Goal: Task Accomplishment & Management: Manage account settings

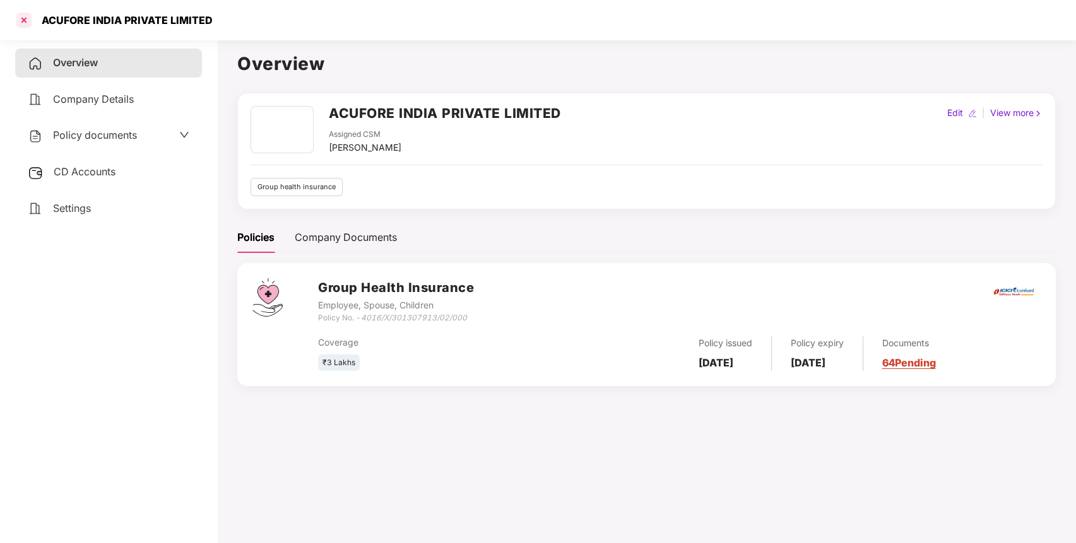
click at [26, 20] on div at bounding box center [24, 20] width 20 height 20
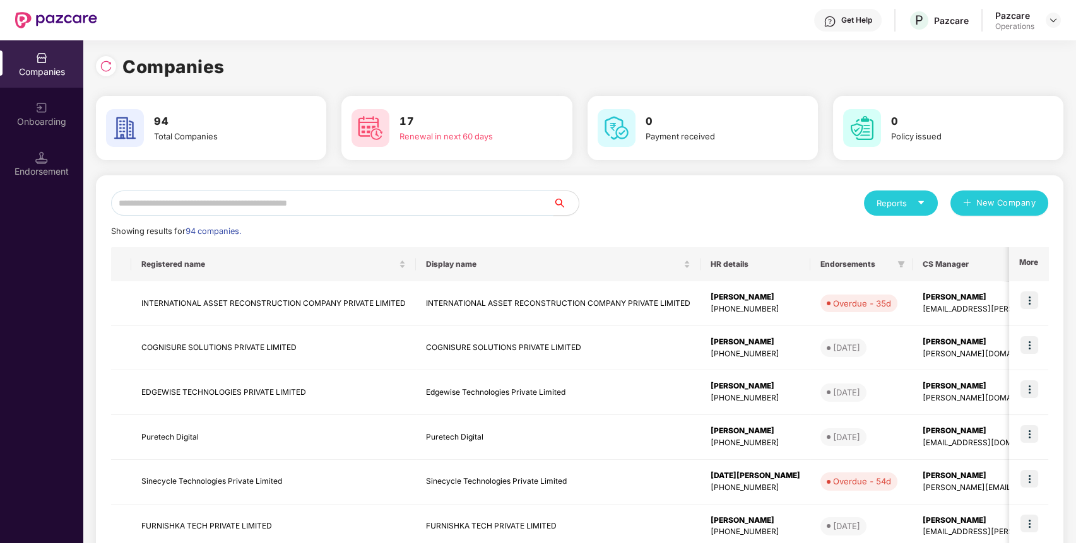
click at [275, 200] on input "text" at bounding box center [332, 202] width 442 height 25
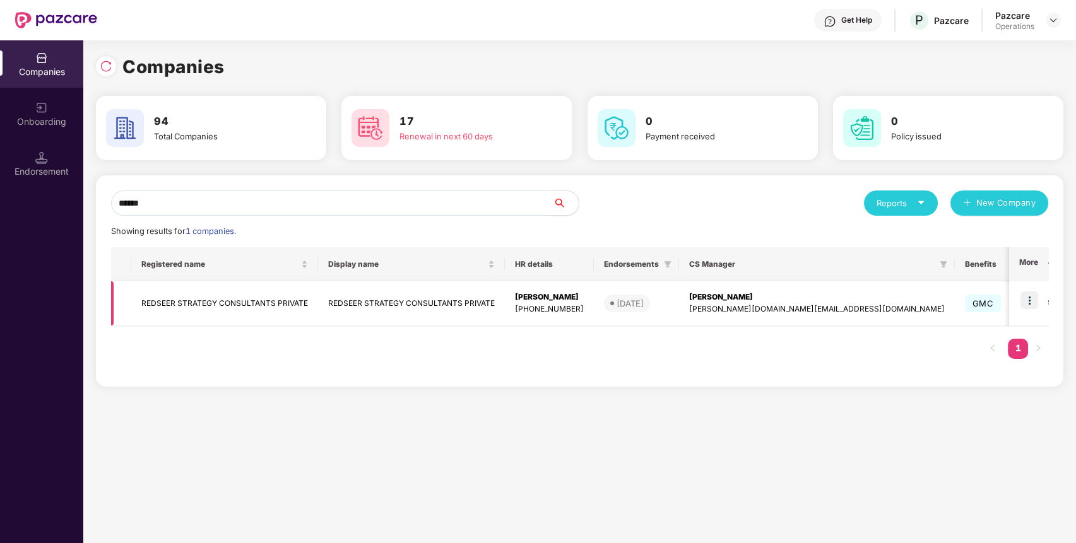
type input "******"
click at [1026, 298] on img at bounding box center [1029, 300] width 18 height 18
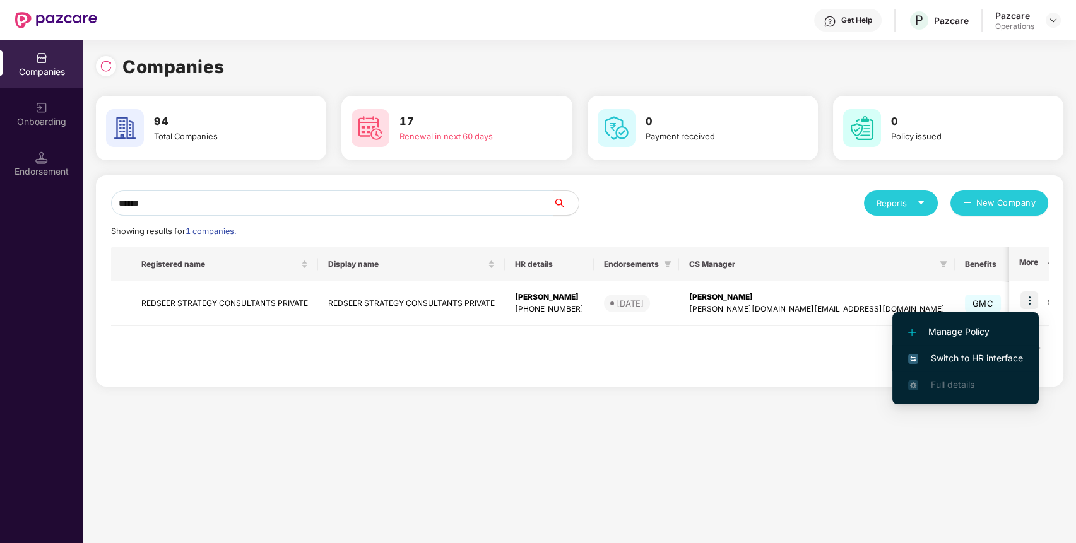
click at [989, 361] on span "Switch to HR interface" at bounding box center [965, 358] width 115 height 14
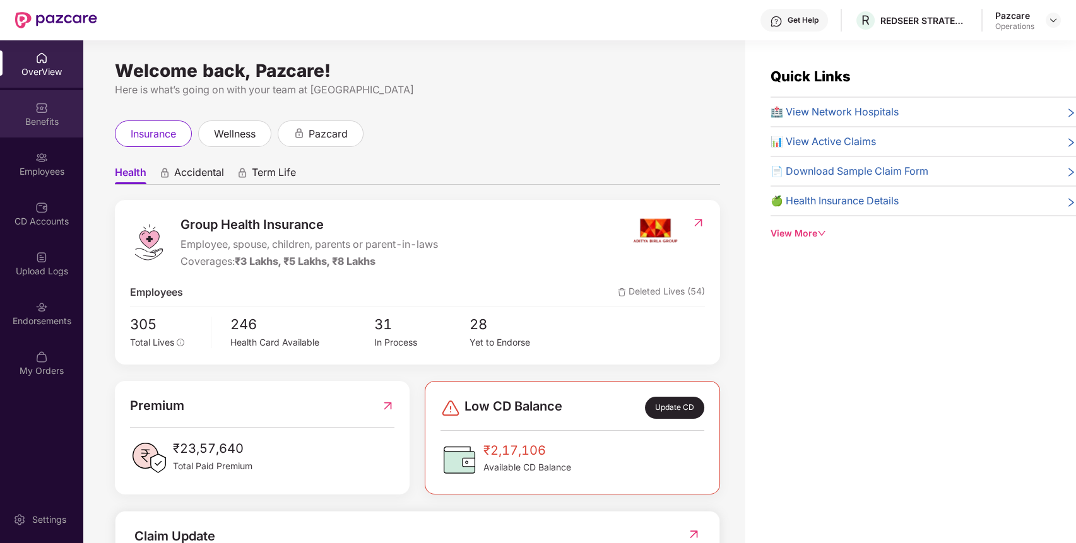
click at [47, 124] on div "Benefits" at bounding box center [41, 121] width 83 height 13
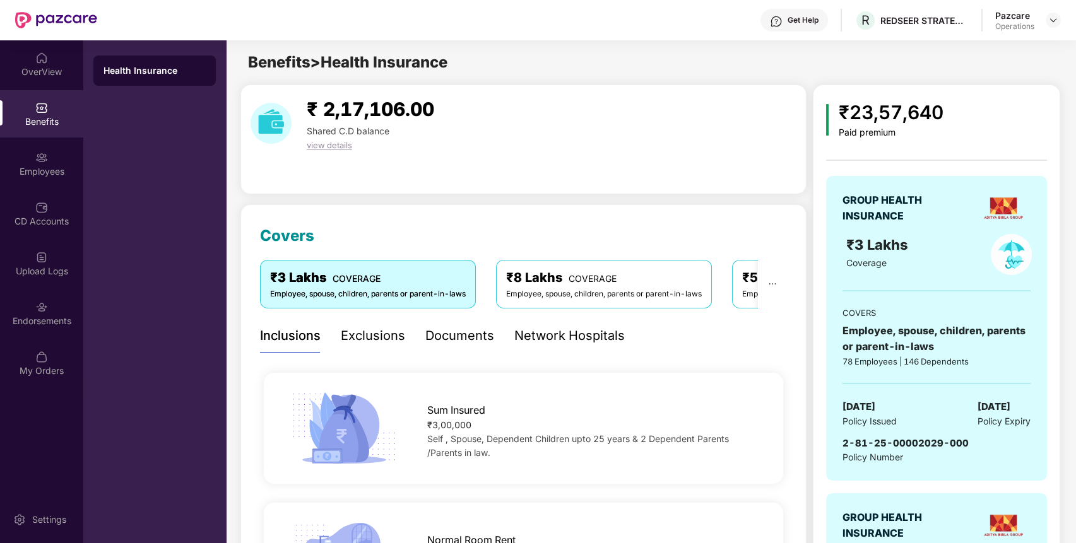
click at [879, 443] on span "2-81-25-00002029-000" at bounding box center [905, 443] width 126 height 12
copy span "2-81-25-00002029-000"
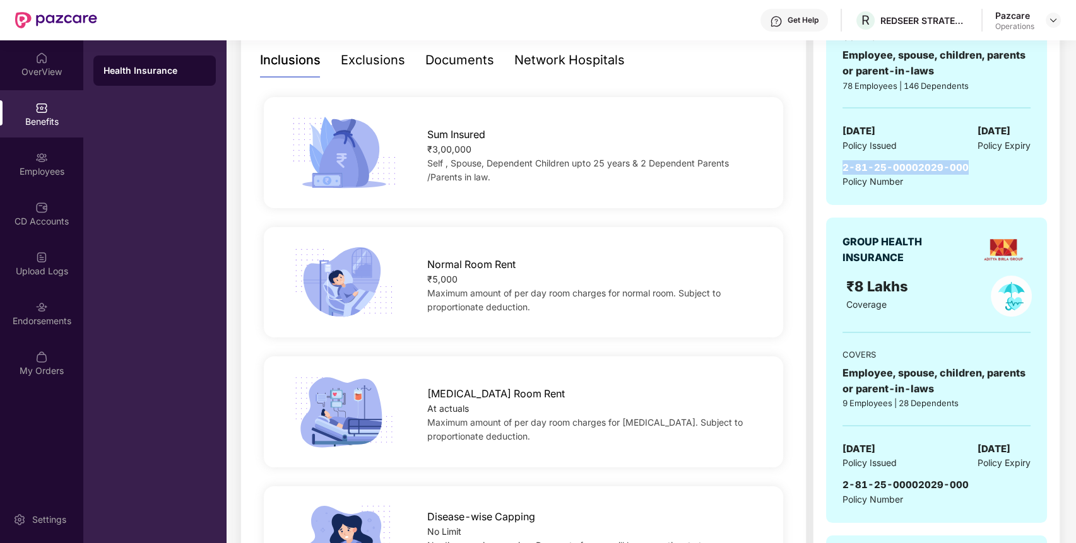
scroll to position [397, 0]
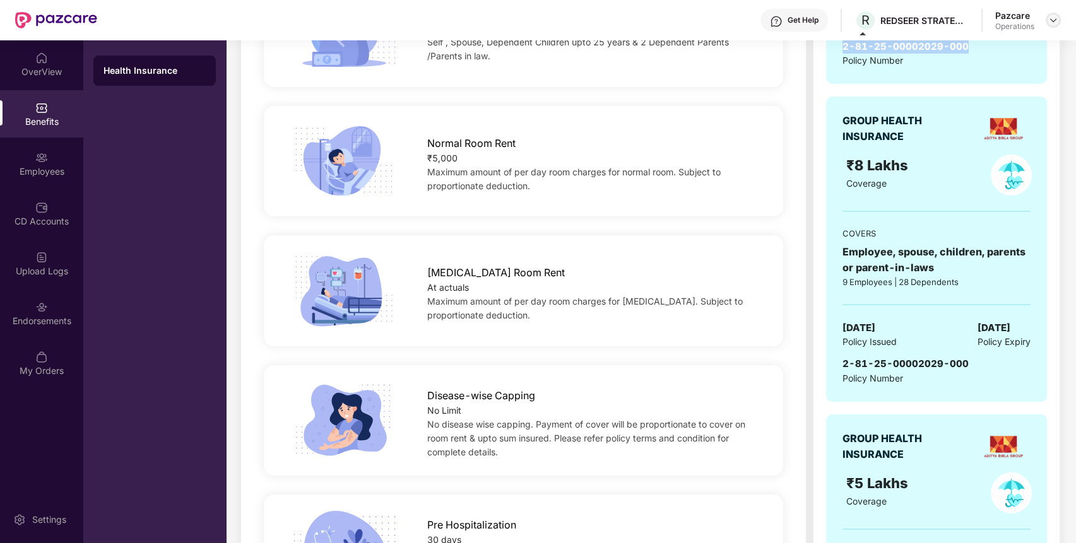
click at [1053, 15] on img at bounding box center [1053, 20] width 10 height 10
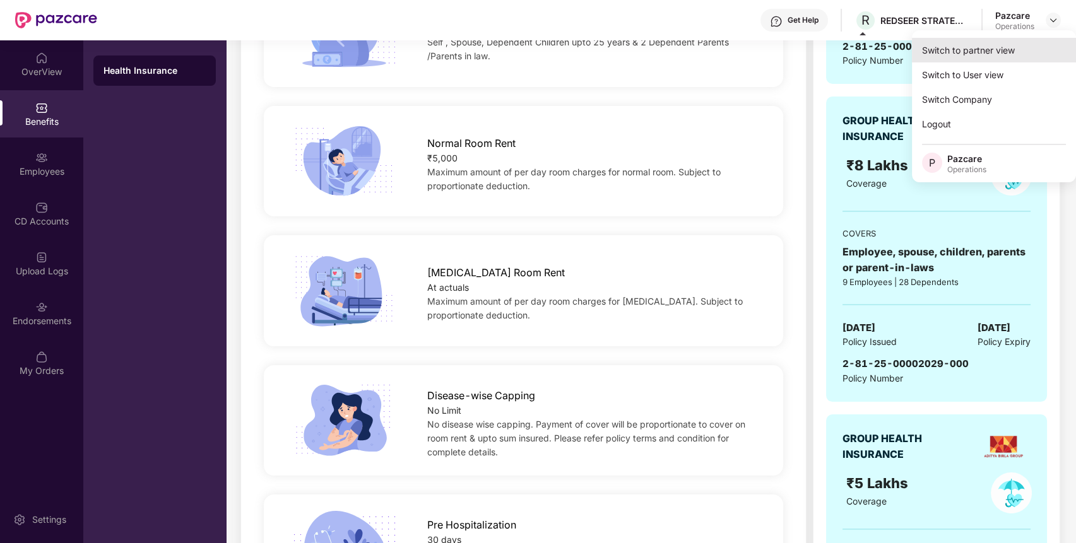
click at [1012, 43] on div "Switch to partner view" at bounding box center [993, 50] width 164 height 25
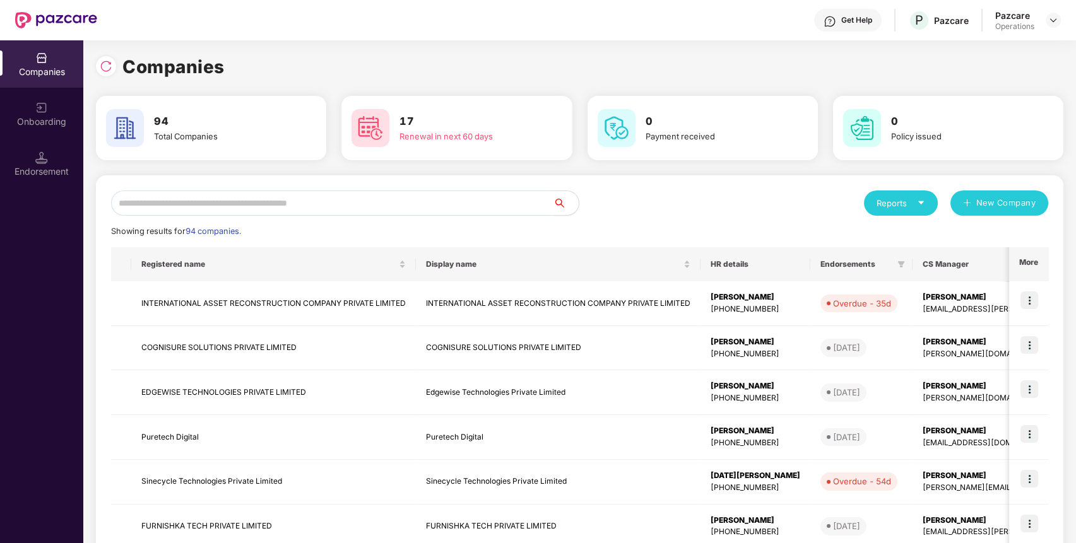
click at [452, 200] on input "text" at bounding box center [332, 202] width 442 height 25
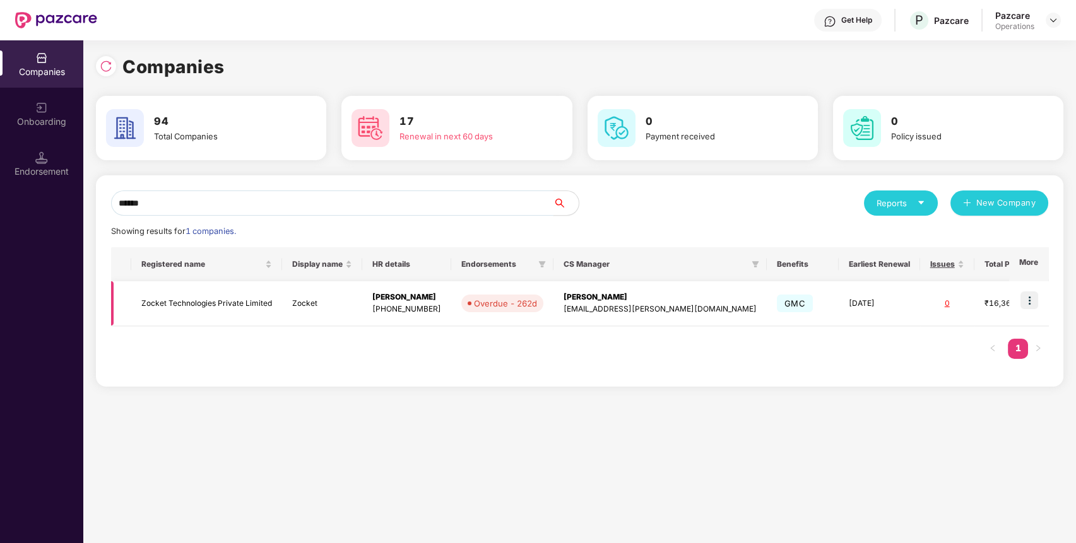
type input "******"
click at [1027, 301] on img at bounding box center [1029, 300] width 18 height 18
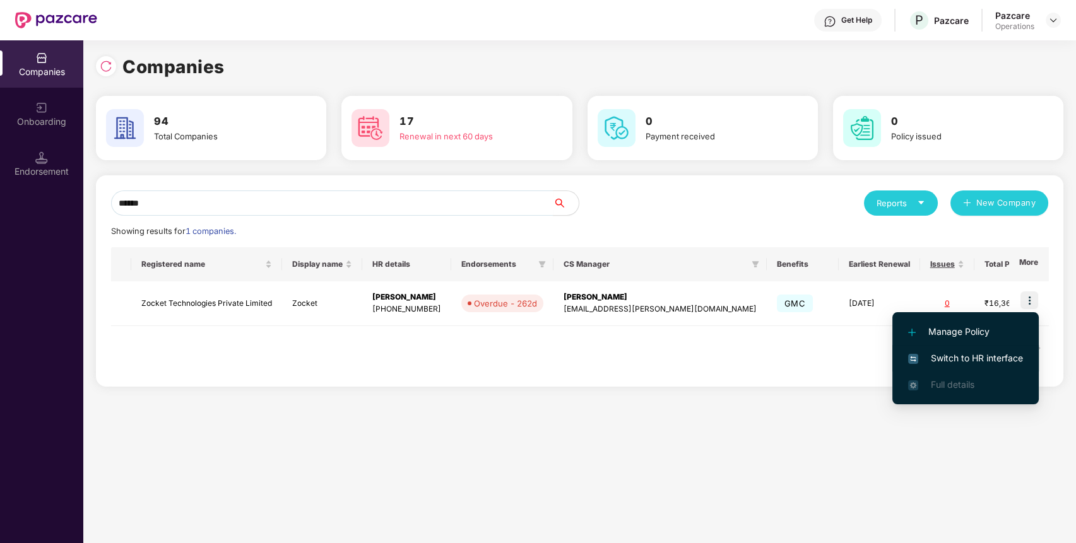
click at [1007, 349] on li "Switch to HR interface" at bounding box center [965, 358] width 146 height 26
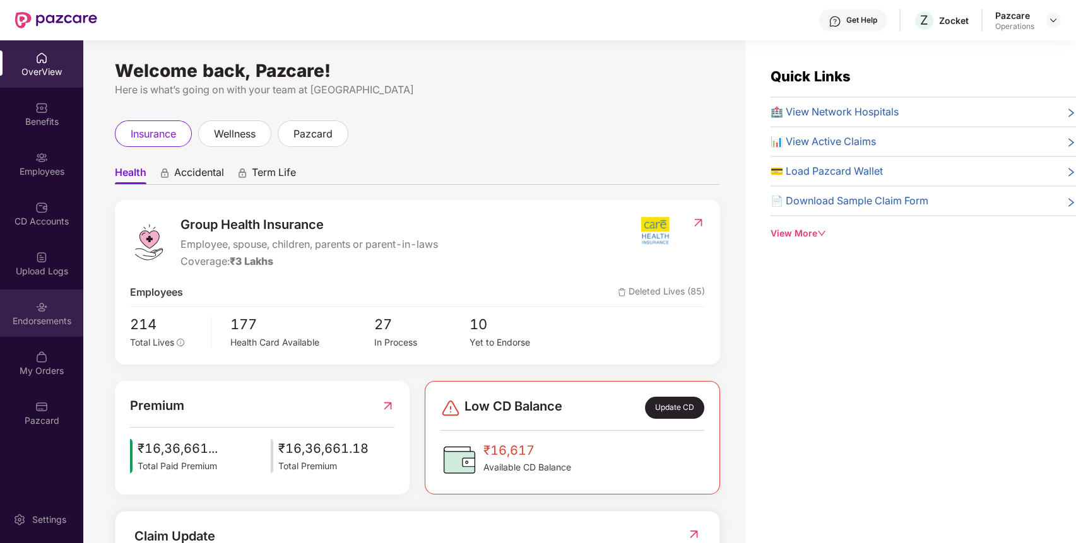
click at [50, 306] on div "Endorsements" at bounding box center [41, 313] width 83 height 47
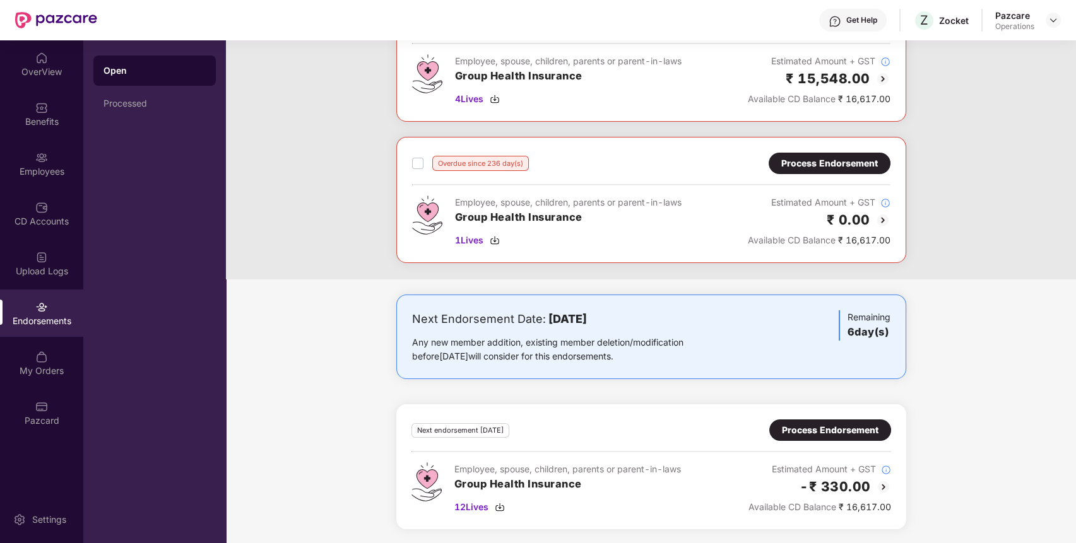
scroll to position [0, 0]
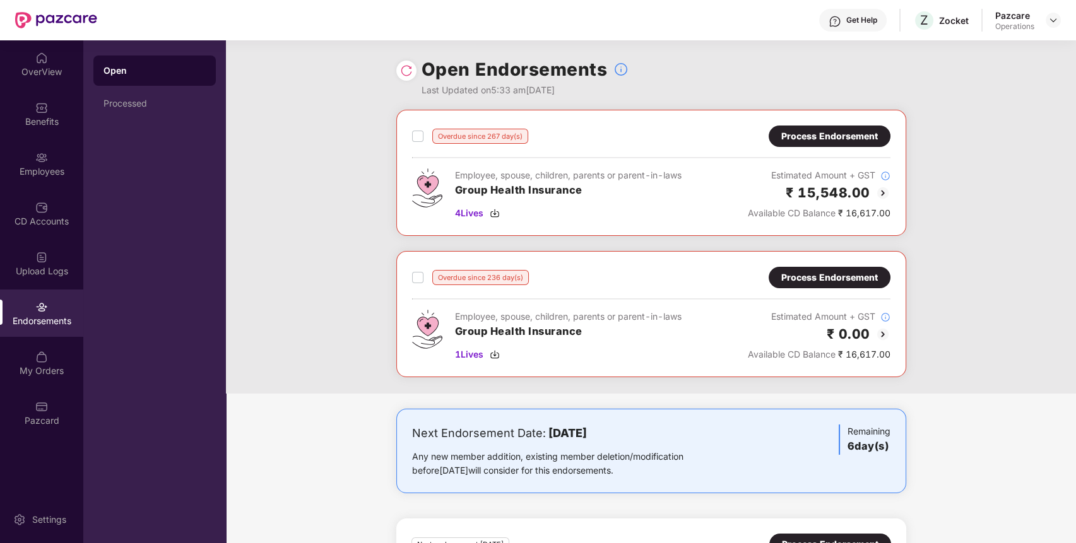
click at [861, 147] on div "Overdue since 267 day(s) Process Endorsement Employee, spouse, children, parent…" at bounding box center [651, 173] width 478 height 95
click at [821, 136] on div "Process Endorsement" at bounding box center [829, 136] width 97 height 14
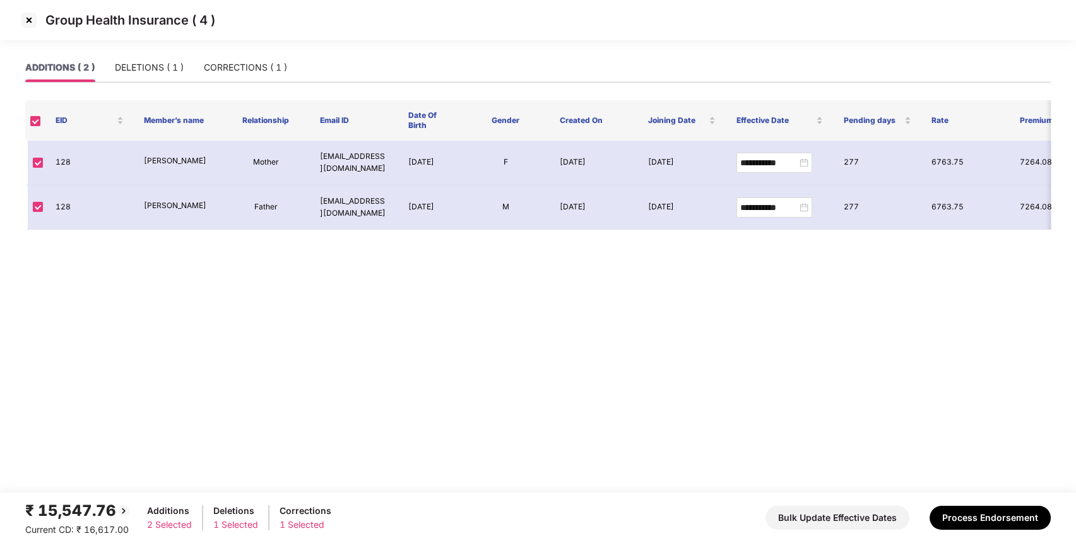
click at [32, 15] on img at bounding box center [29, 20] width 20 height 20
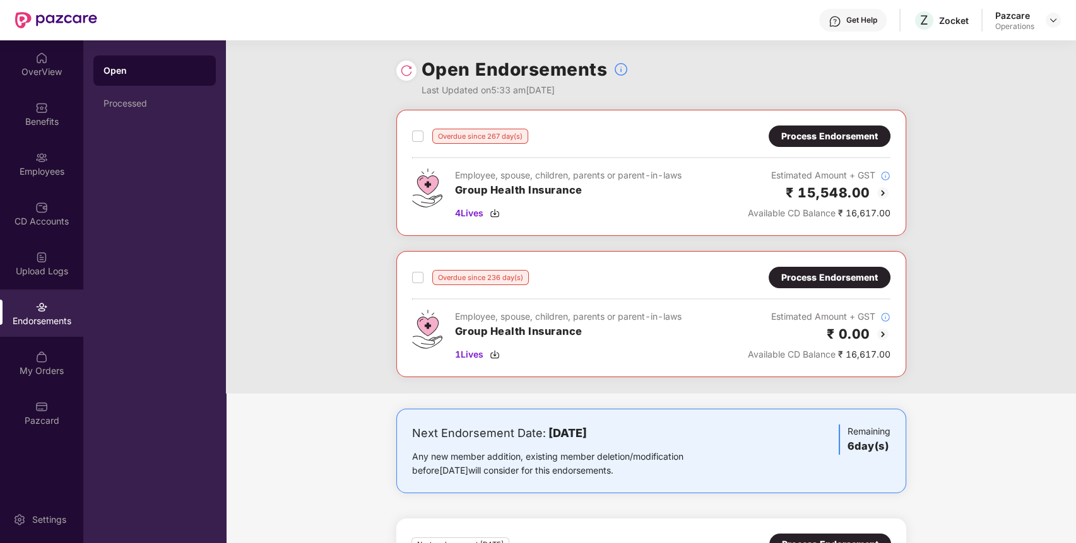
click at [880, 136] on div "Process Endorsement" at bounding box center [829, 136] width 122 height 21
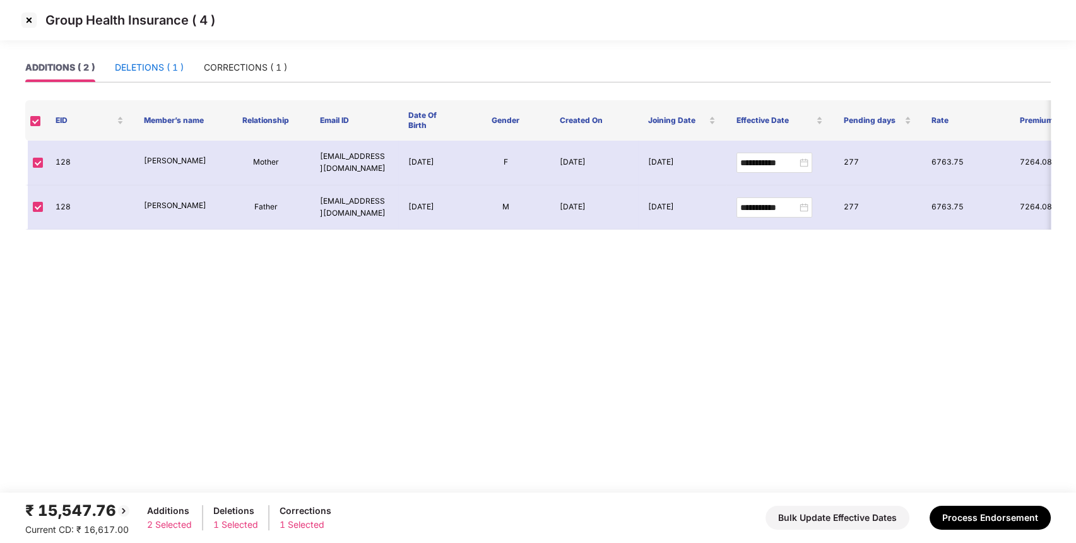
click at [149, 73] on div "DELETIONS ( 1 )" at bounding box center [149, 68] width 69 height 14
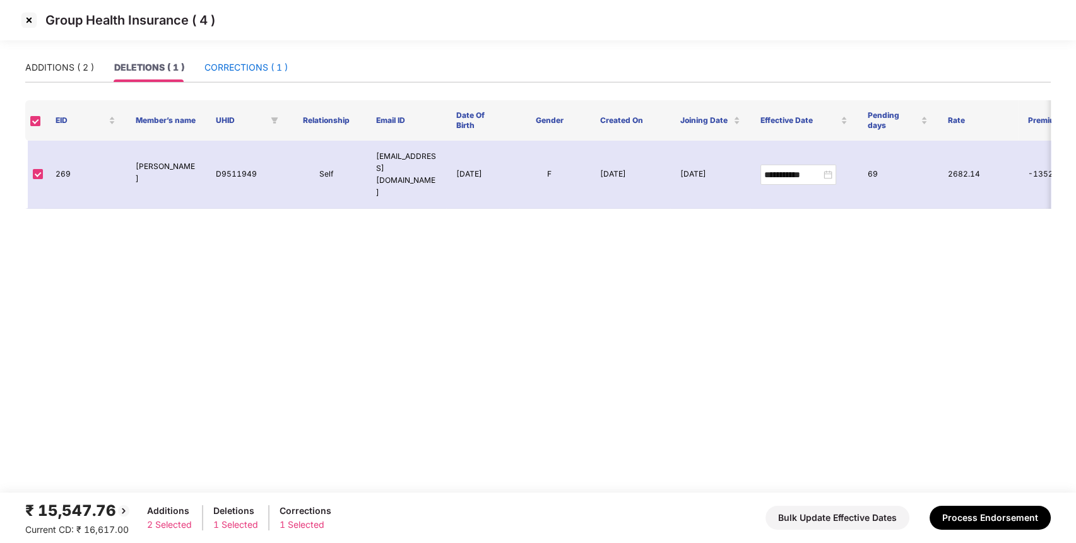
click at [242, 61] on div "CORRECTIONS ( 1 )" at bounding box center [245, 68] width 83 height 14
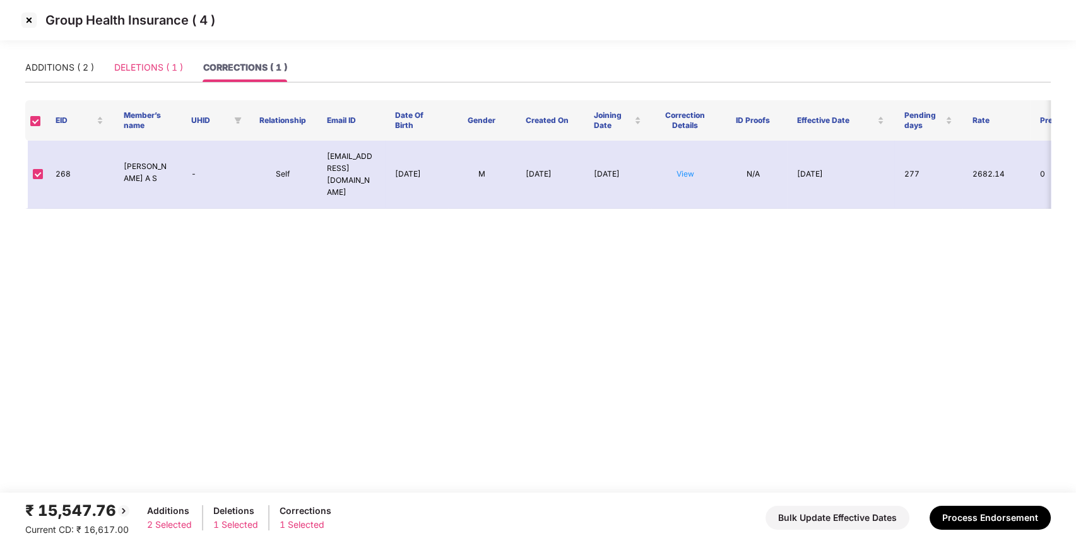
click at [151, 60] on div "DELETIONS ( 1 )" at bounding box center [148, 67] width 69 height 29
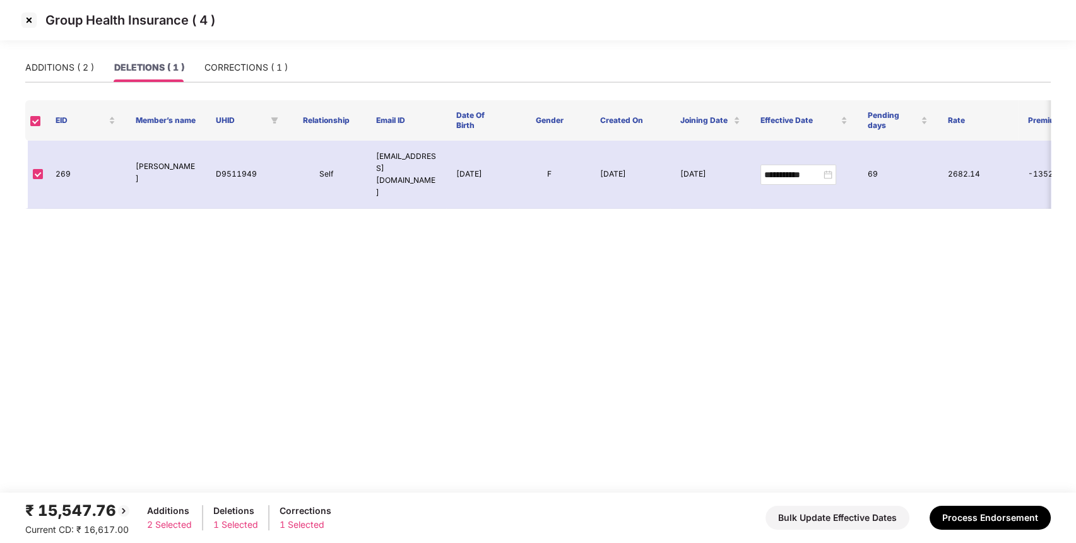
click at [25, 12] on img at bounding box center [29, 20] width 20 height 20
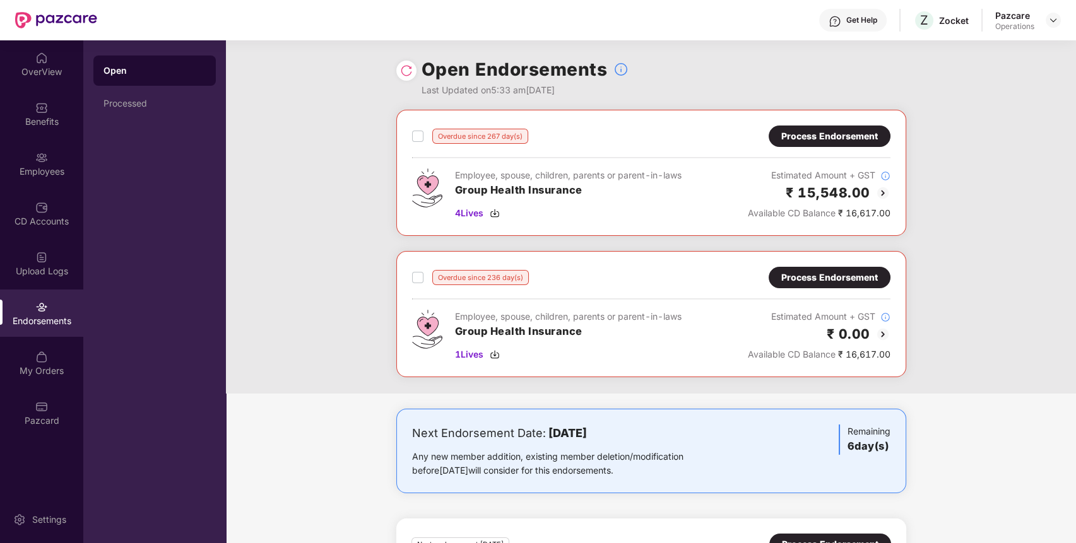
scroll to position [74, 0]
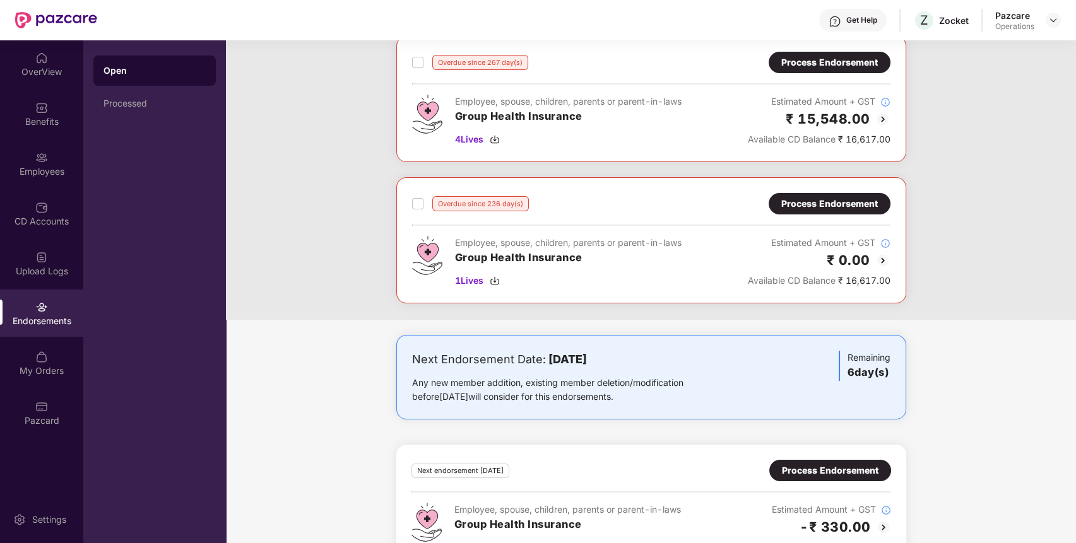
click at [823, 61] on div "Process Endorsement" at bounding box center [829, 63] width 97 height 14
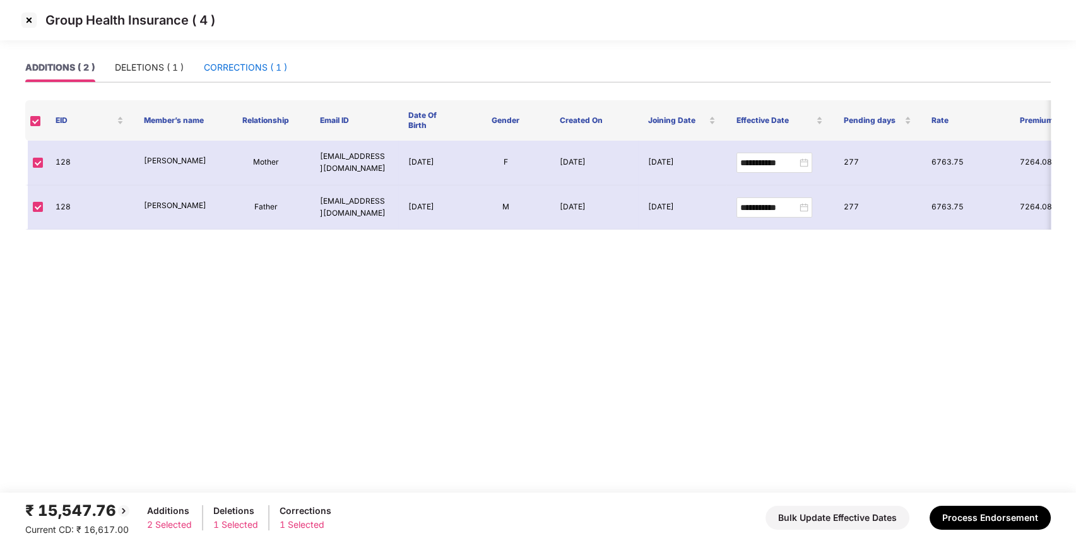
click at [247, 64] on div "CORRECTIONS ( 1 )" at bounding box center [245, 68] width 83 height 14
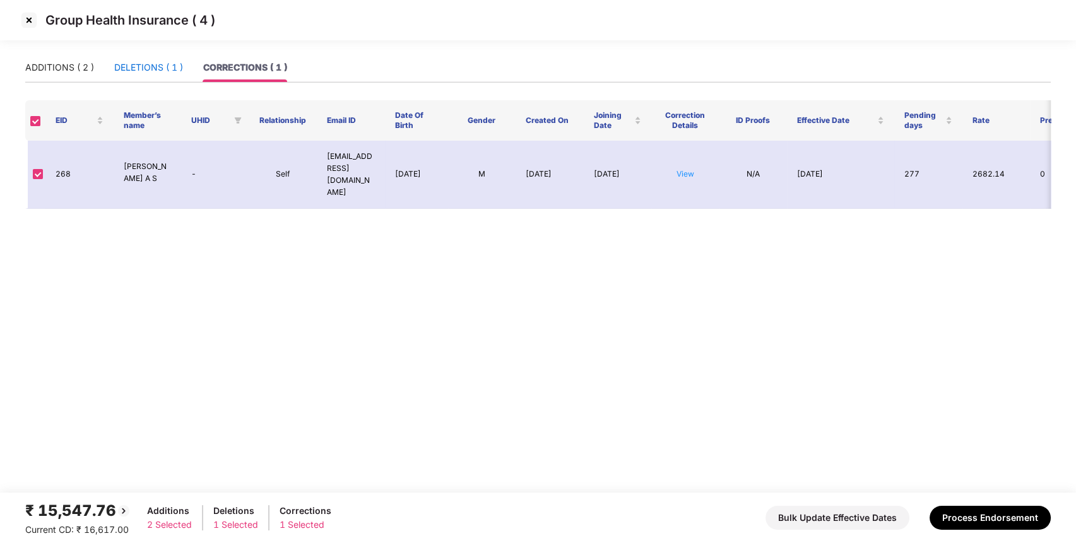
click at [170, 71] on div "DELETIONS ( 1 )" at bounding box center [148, 68] width 69 height 14
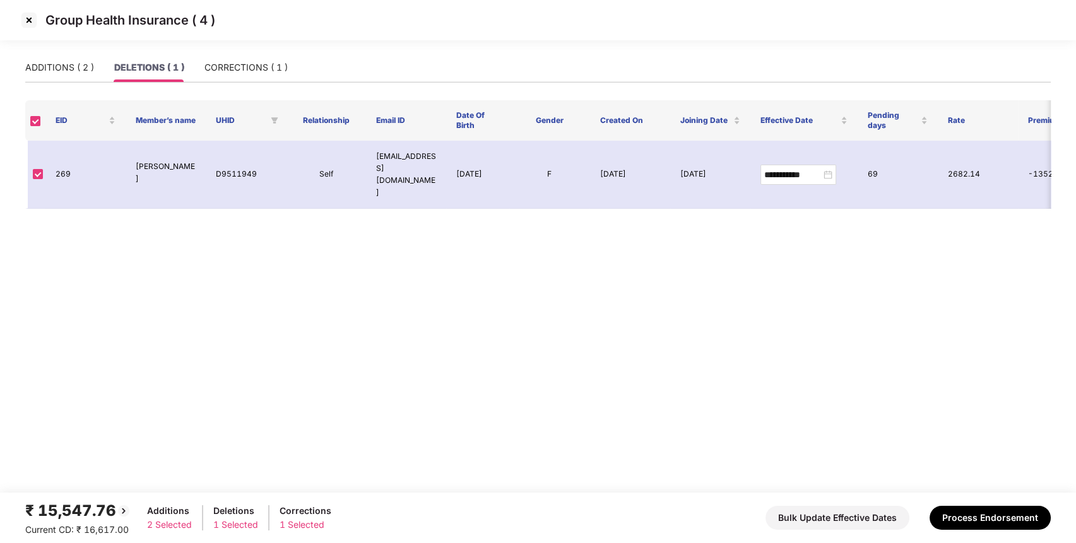
click at [29, 18] on img at bounding box center [29, 20] width 20 height 20
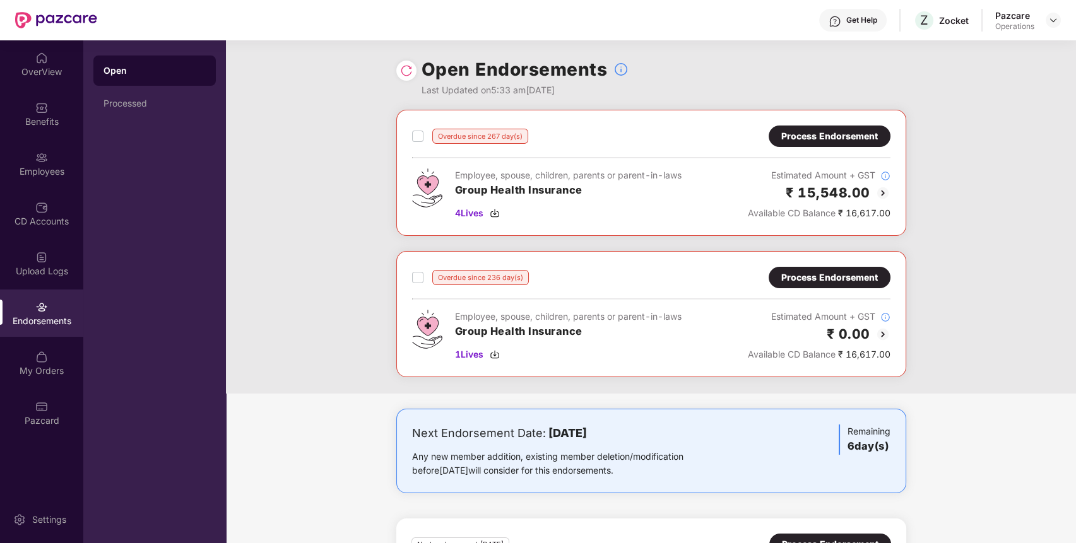
scroll to position [114, 0]
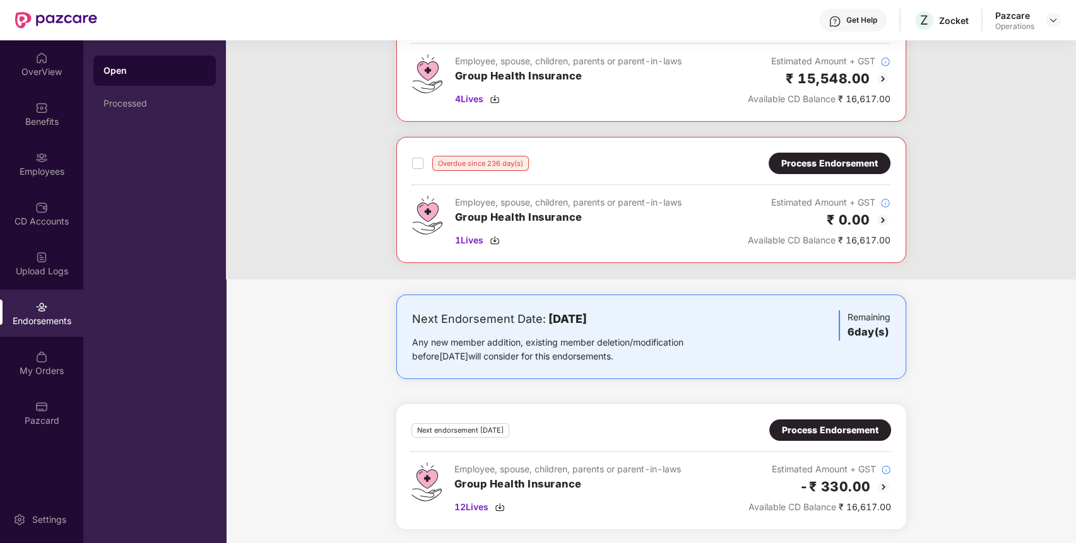
click at [872, 156] on div "Process Endorsement" at bounding box center [829, 163] width 97 height 14
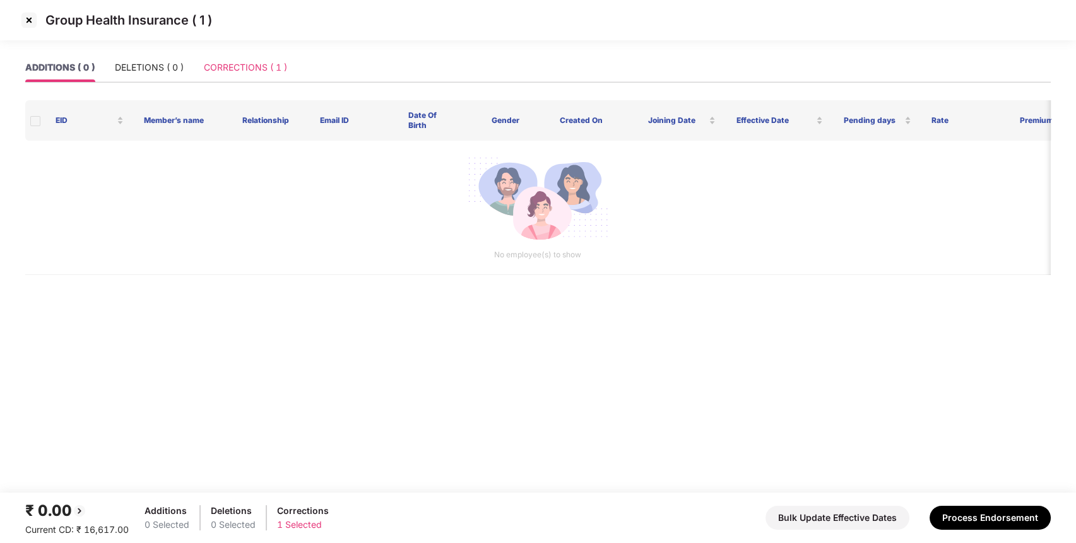
click at [247, 76] on div "CORRECTIONS ( 1 )" at bounding box center [245, 67] width 83 height 29
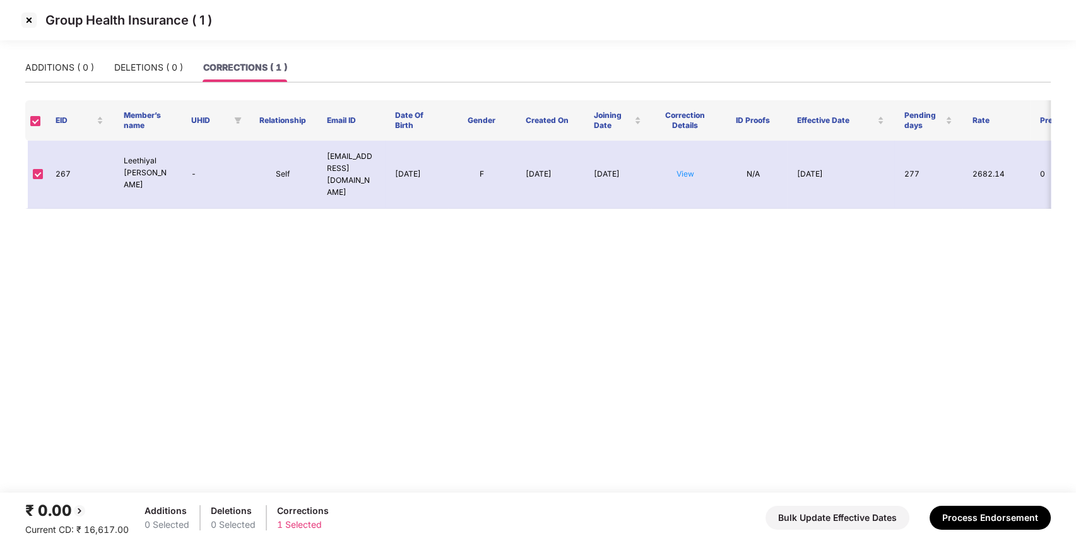
click at [25, 16] on img at bounding box center [29, 20] width 20 height 20
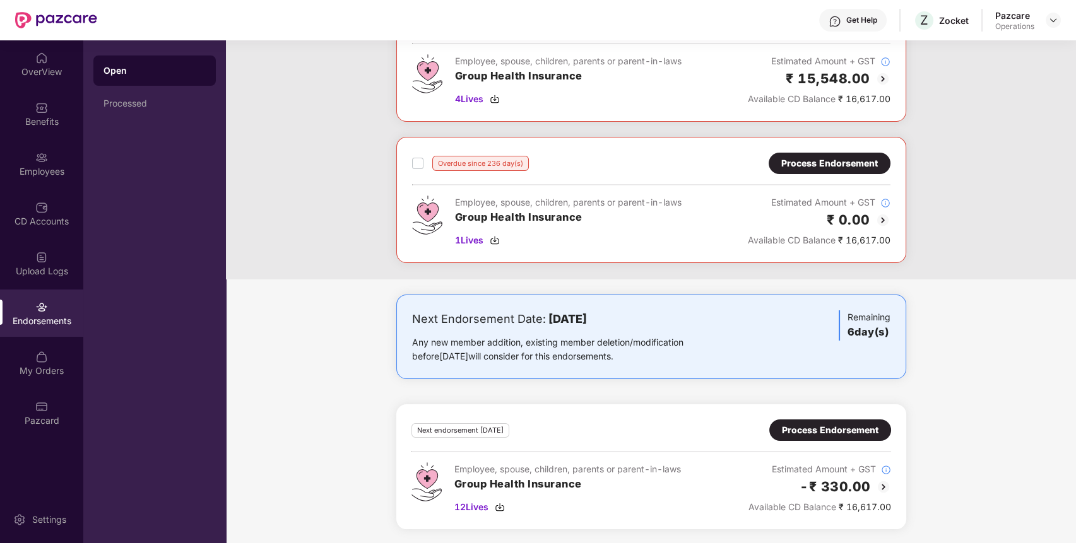
scroll to position [0, 0]
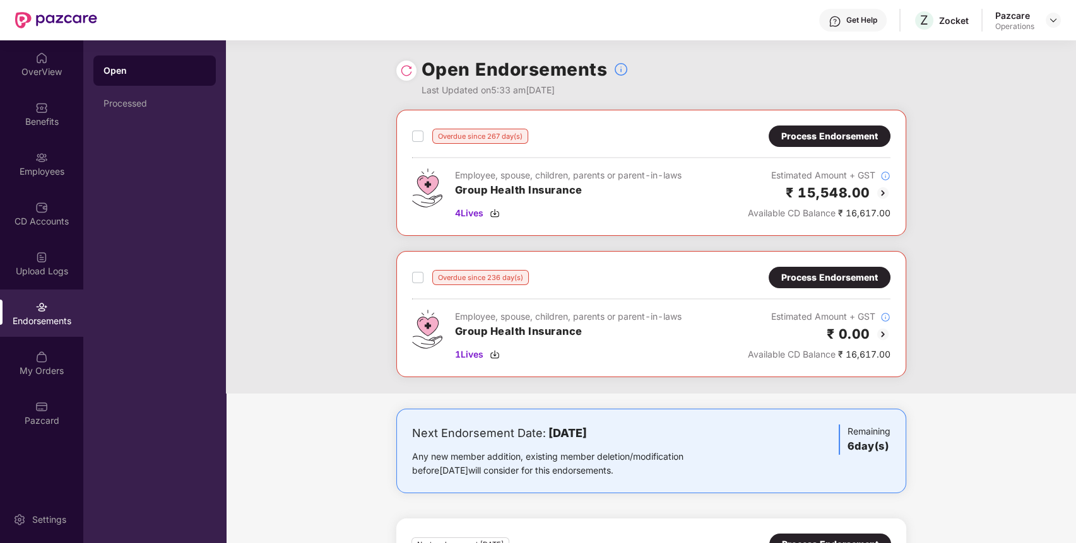
click at [837, 137] on div "Process Endorsement" at bounding box center [829, 136] width 97 height 14
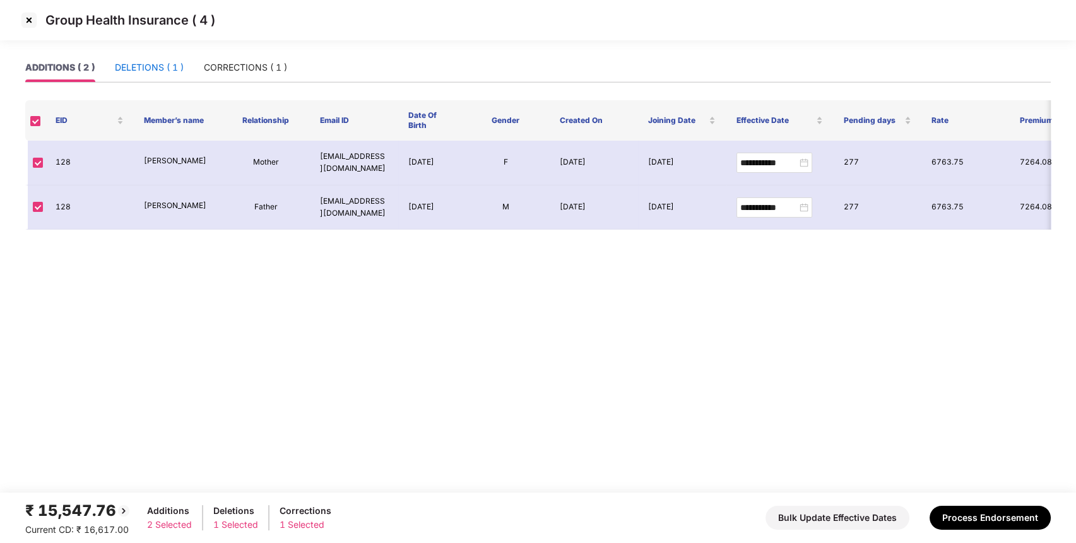
click at [156, 64] on div "DELETIONS ( 1 )" at bounding box center [149, 68] width 69 height 14
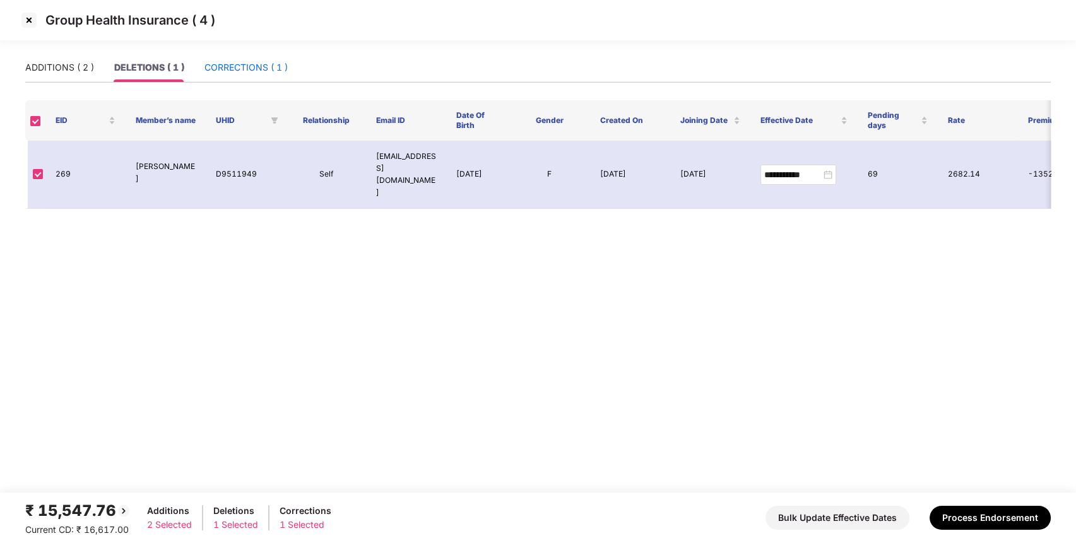
click at [225, 64] on div "CORRECTIONS ( 1 )" at bounding box center [245, 68] width 83 height 14
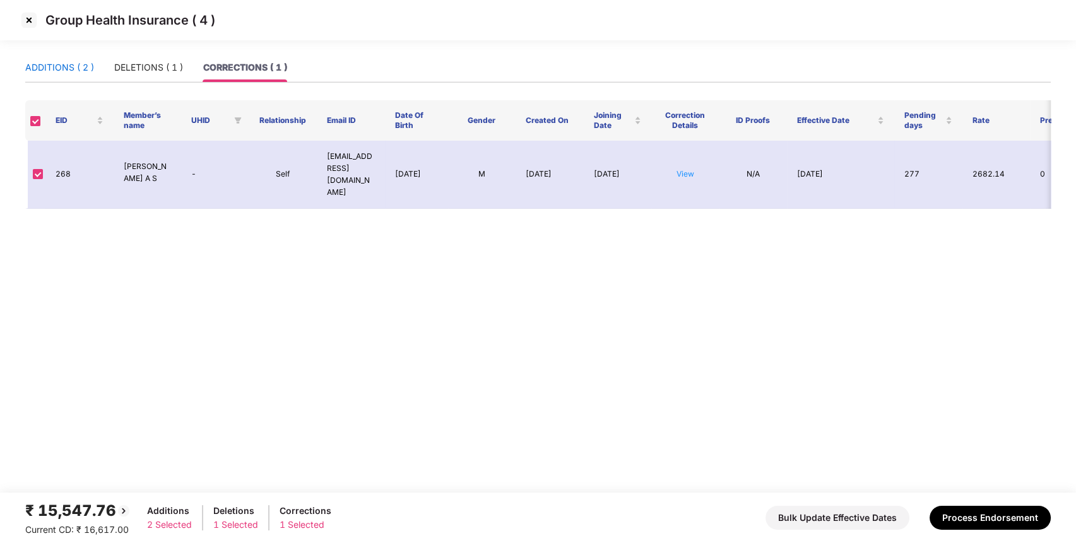
click at [47, 66] on div "ADDITIONS ( 2 )" at bounding box center [59, 68] width 69 height 14
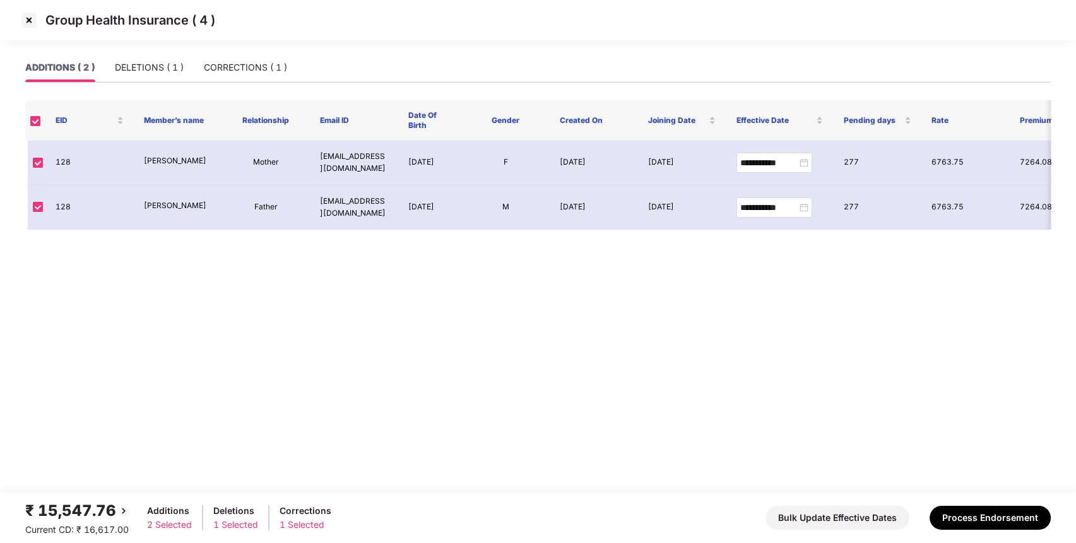
click at [32, 16] on img at bounding box center [29, 20] width 20 height 20
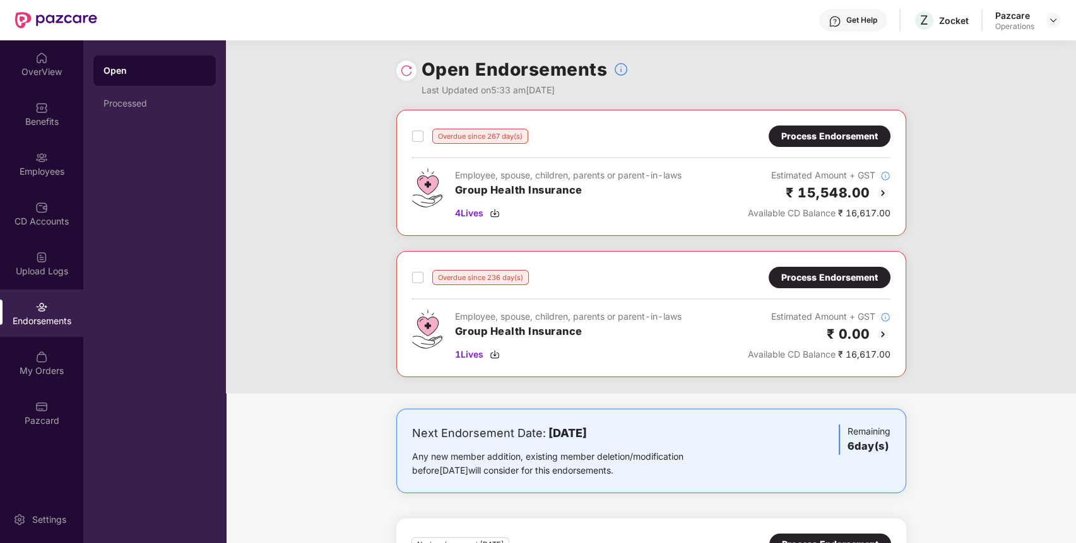
click at [802, 138] on div "Process Endorsement" at bounding box center [829, 136] width 97 height 14
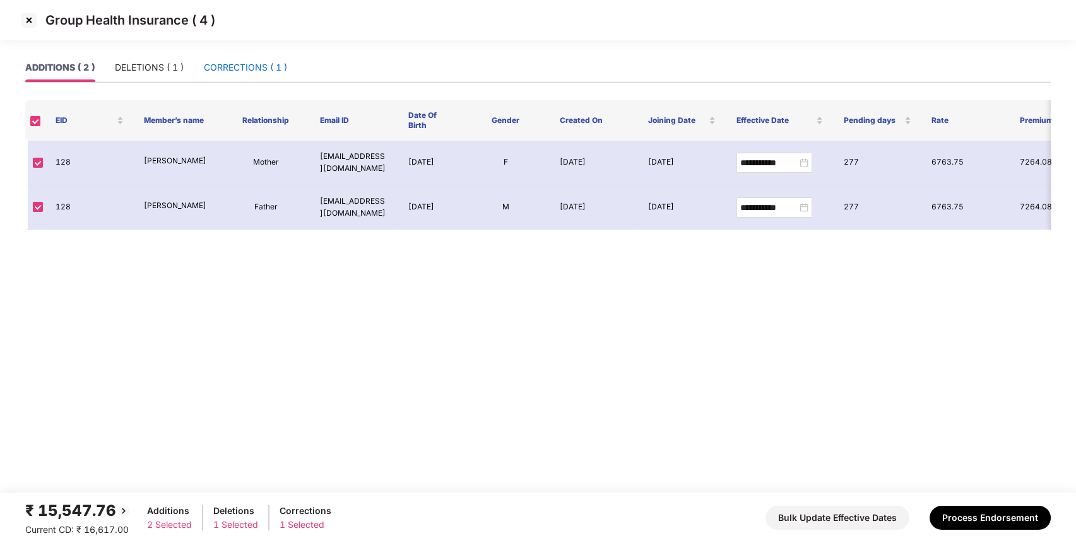
click at [270, 71] on div "CORRECTIONS ( 1 )" at bounding box center [245, 68] width 83 height 14
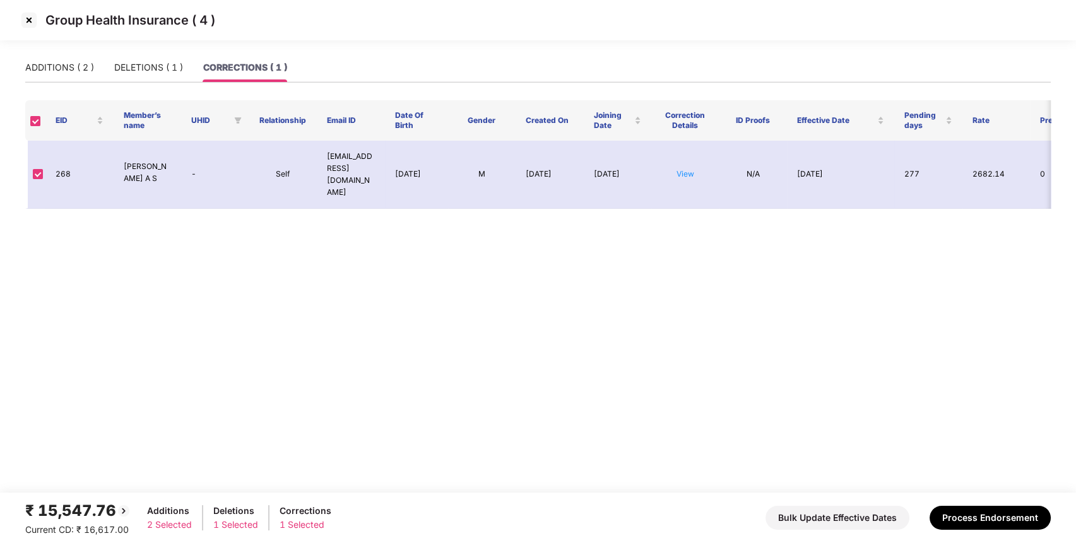
click at [31, 18] on img at bounding box center [29, 20] width 20 height 20
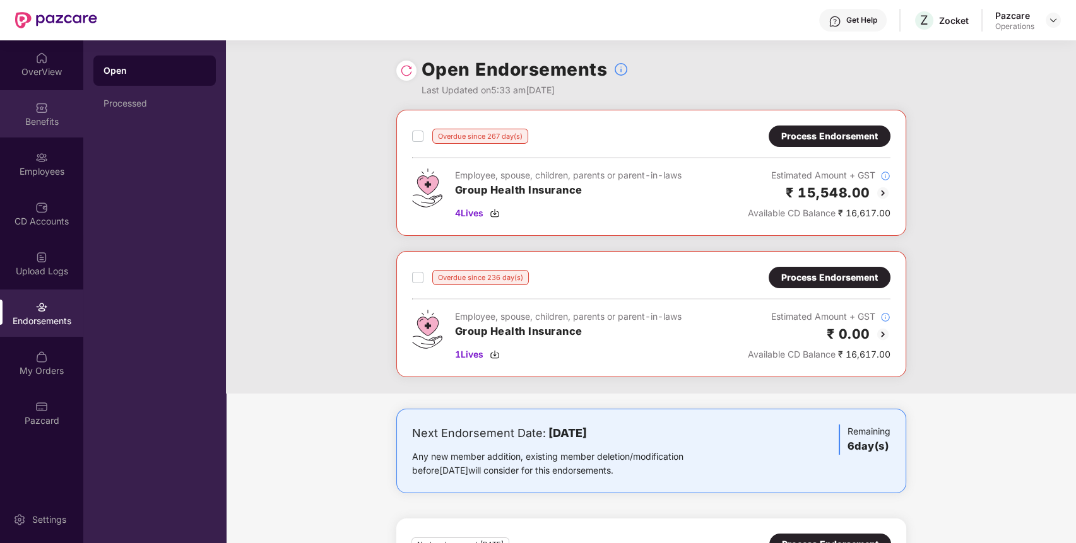
click at [45, 124] on div "Benefits" at bounding box center [41, 121] width 83 height 13
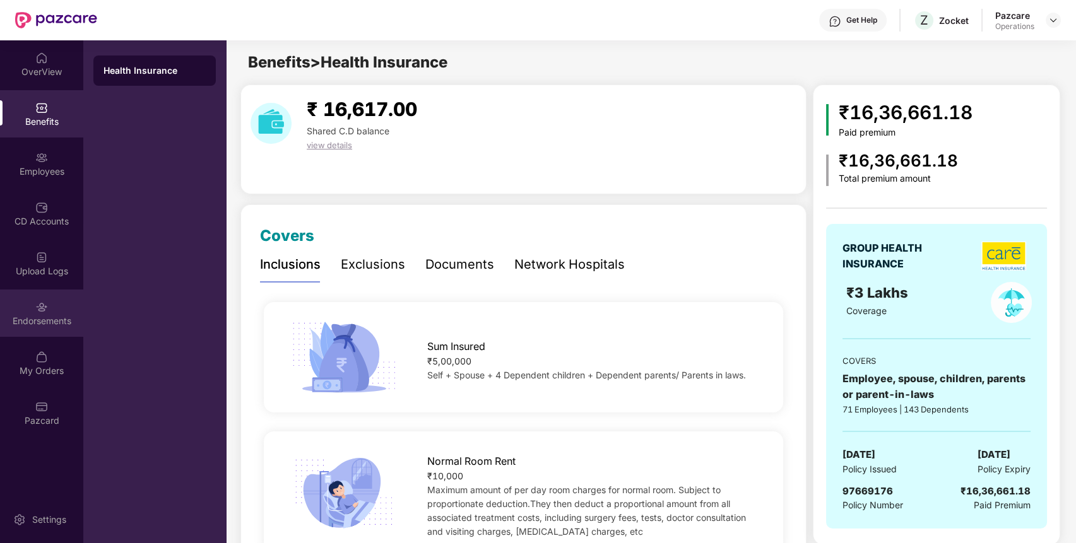
click at [55, 308] on div "Endorsements" at bounding box center [41, 313] width 83 height 47
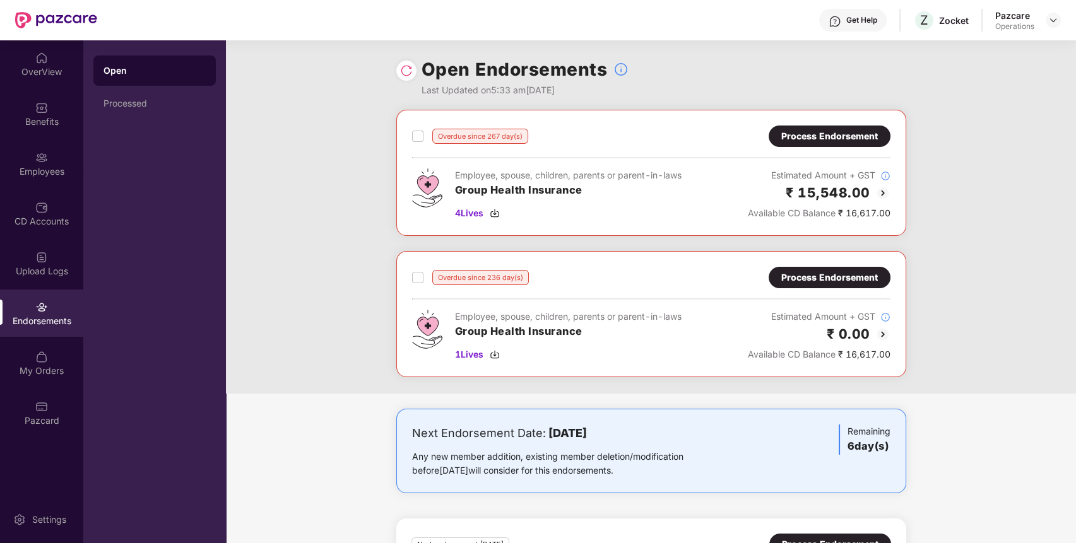
click at [846, 142] on div "Process Endorsement" at bounding box center [829, 136] width 97 height 14
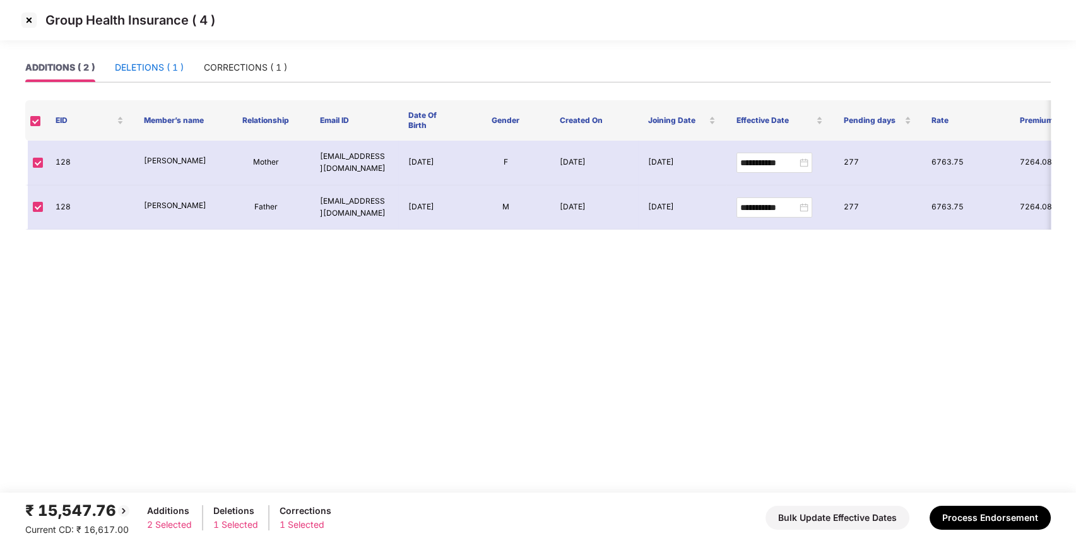
click at [170, 73] on div "DELETIONS ( 1 )" at bounding box center [149, 68] width 69 height 14
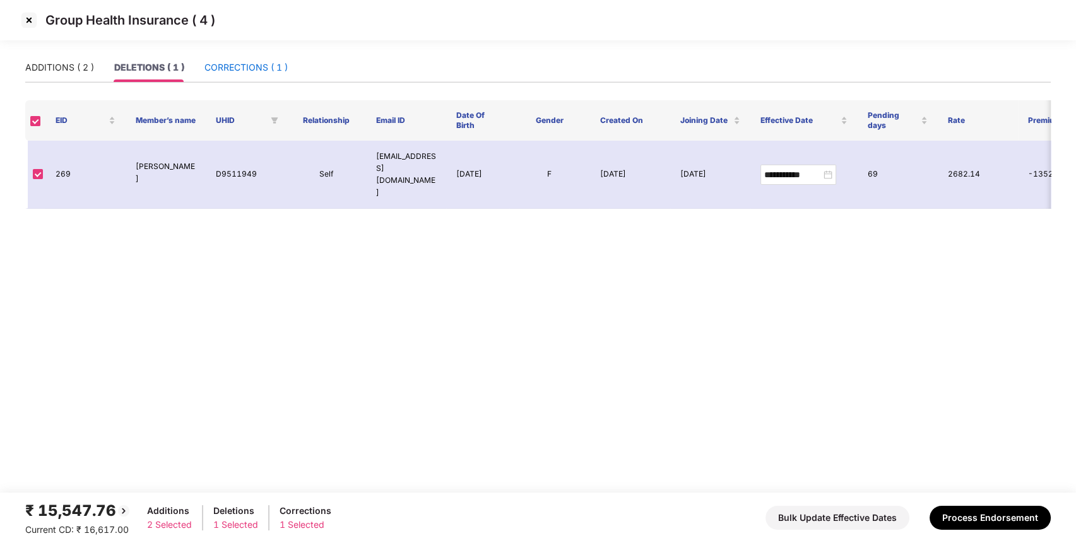
click at [260, 71] on div "CORRECTIONS ( 1 )" at bounding box center [245, 68] width 83 height 14
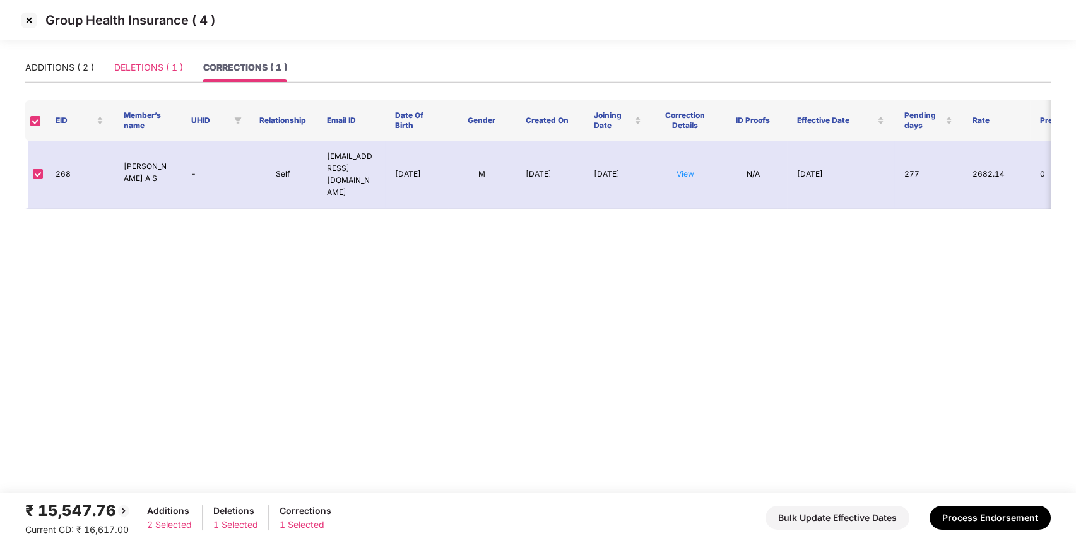
click at [140, 74] on div "DELETIONS ( 1 )" at bounding box center [148, 67] width 69 height 29
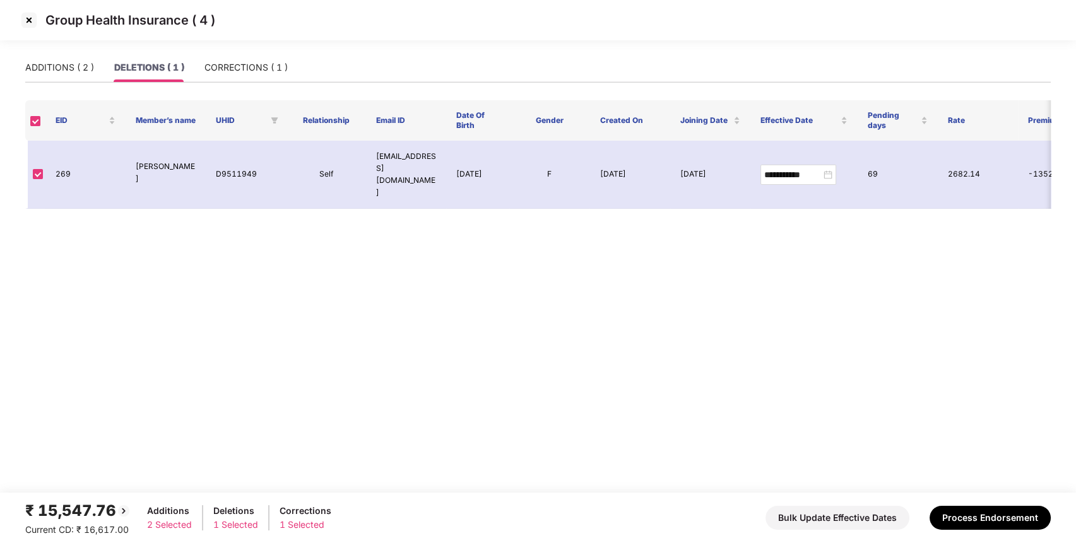
click at [20, 25] on img at bounding box center [29, 20] width 20 height 20
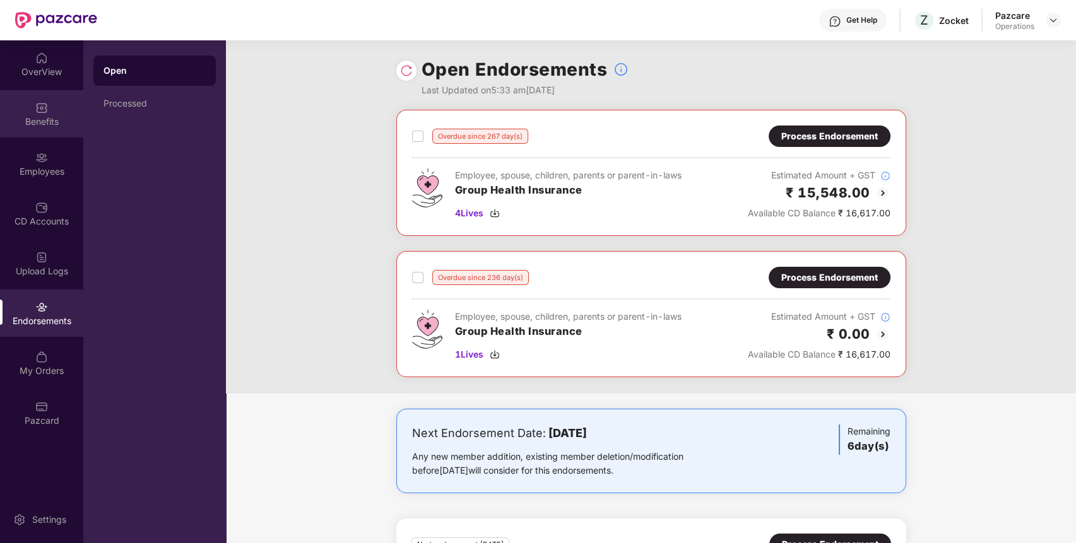
click at [22, 122] on div "Benefits" at bounding box center [41, 121] width 83 height 13
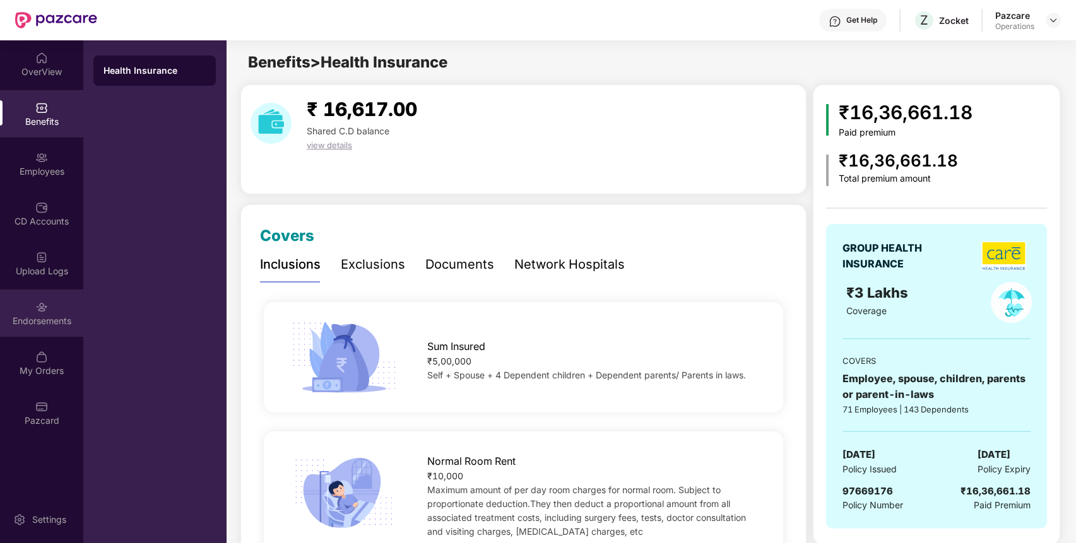
click at [28, 303] on div "Endorsements" at bounding box center [41, 313] width 83 height 47
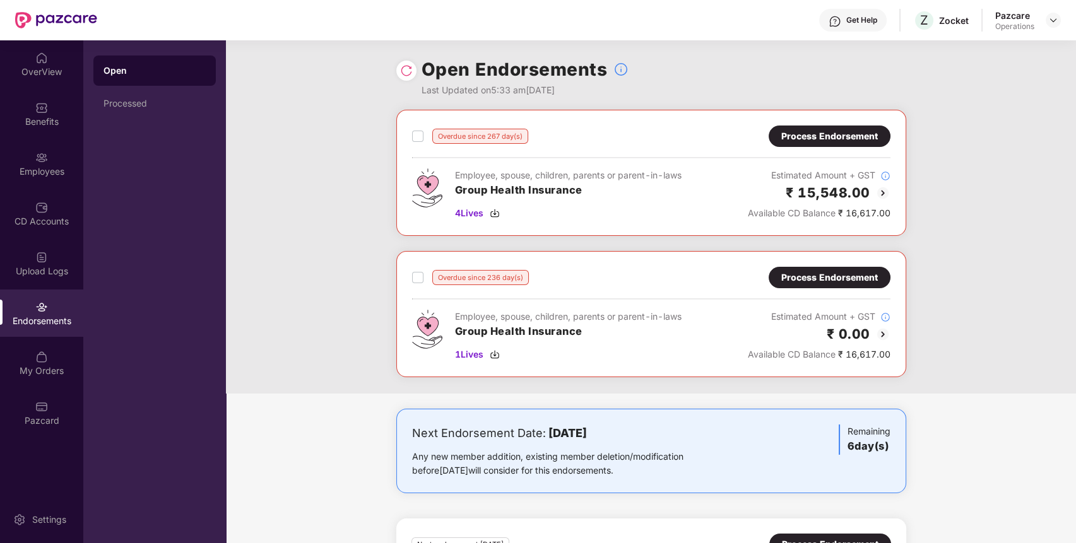
click at [848, 138] on div "Process Endorsement" at bounding box center [829, 136] width 97 height 14
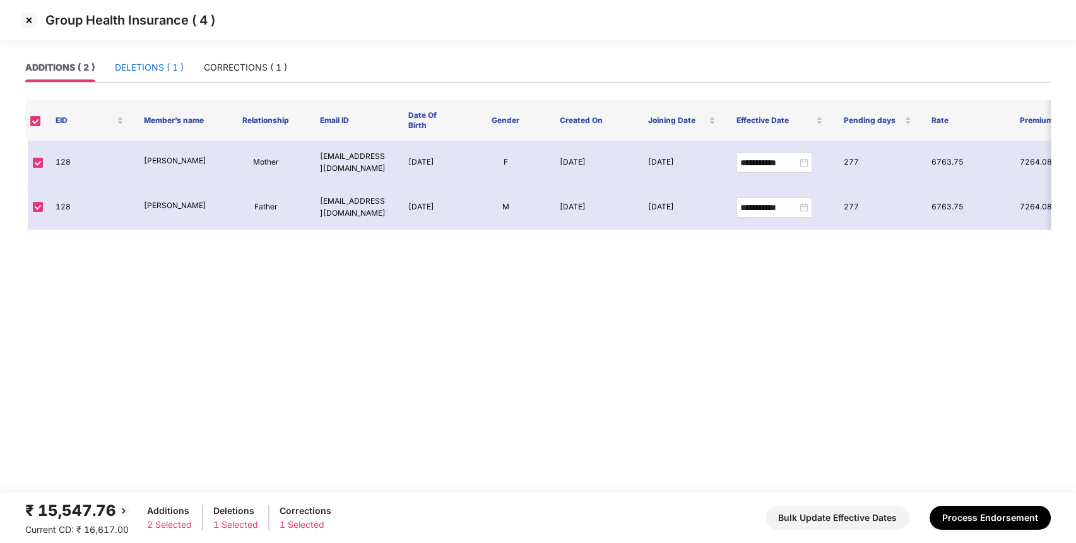
click at [129, 69] on div "DELETIONS ( 1 )" at bounding box center [149, 68] width 69 height 14
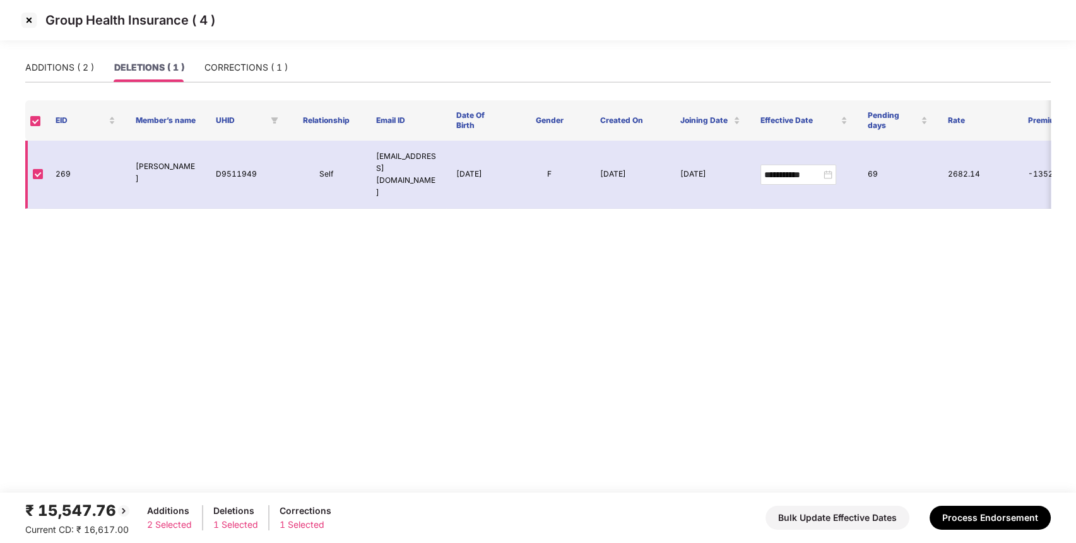
click at [160, 161] on p "[PERSON_NAME]" at bounding box center [166, 173] width 60 height 24
click at [240, 50] on div "Group Health Insurance ( 4 )" at bounding box center [538, 26] width 1076 height 53
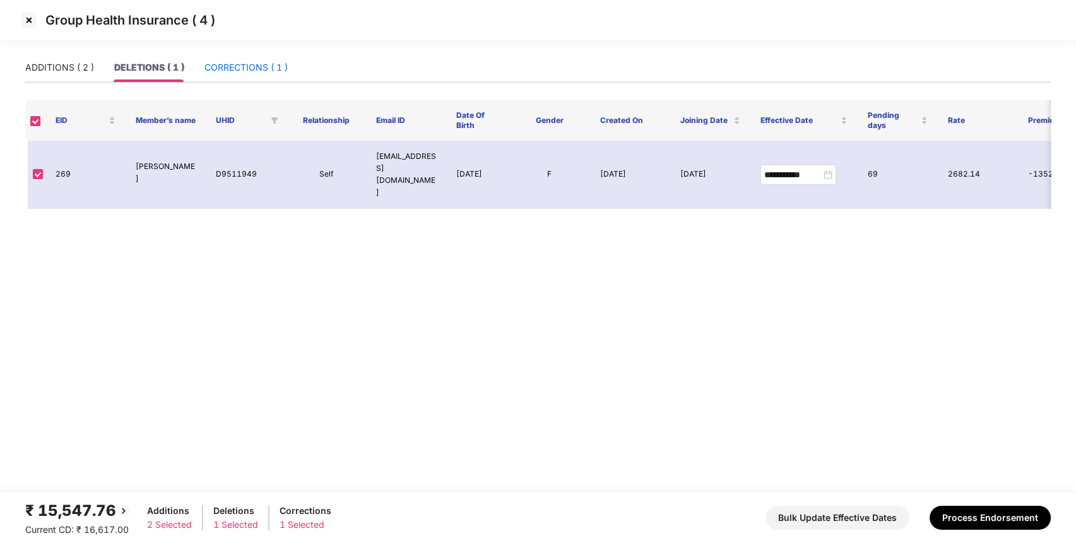
click at [245, 62] on div "CORRECTIONS ( 1 )" at bounding box center [245, 68] width 83 height 14
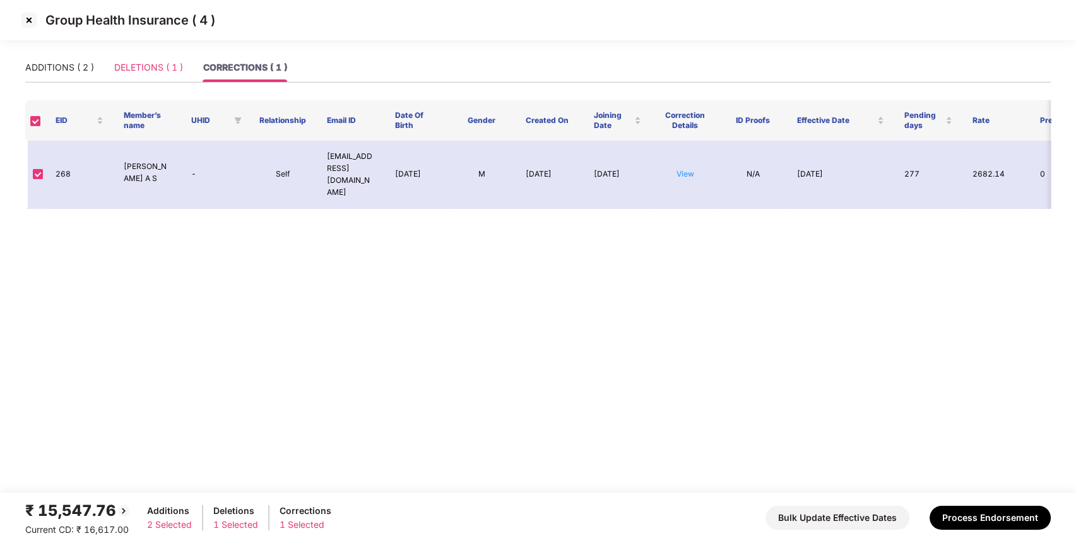
click at [137, 59] on div "DELETIONS ( 1 )" at bounding box center [148, 67] width 69 height 29
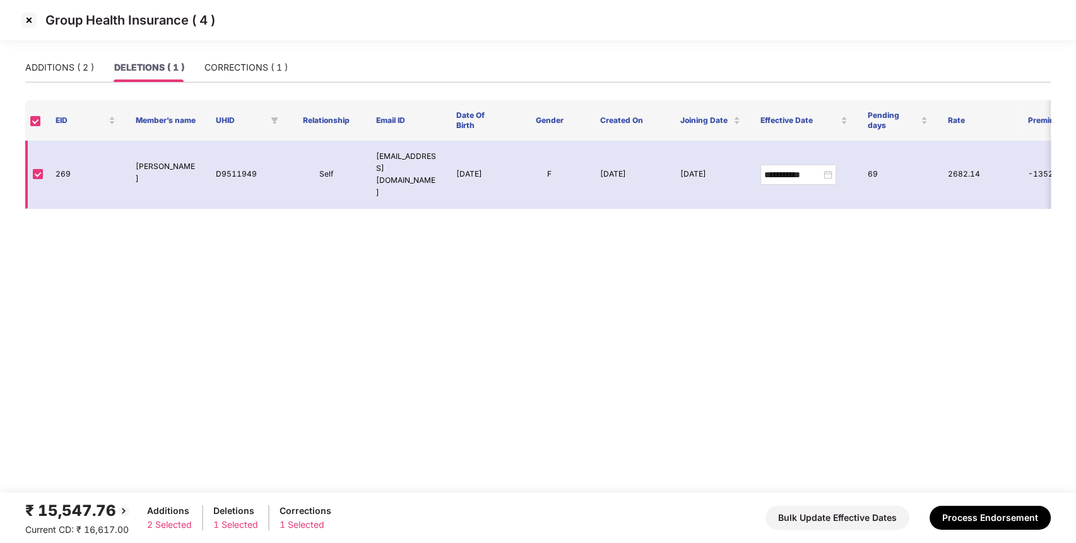
drag, startPoint x: 133, startPoint y: 163, endPoint x: 188, endPoint y: 154, distance: 55.7
click at [188, 154] on td "[PERSON_NAME]" at bounding box center [166, 175] width 80 height 68
click at [190, 225] on main "**********" at bounding box center [538, 273] width 1076 height 440
click at [37, 21] on img at bounding box center [29, 20] width 20 height 20
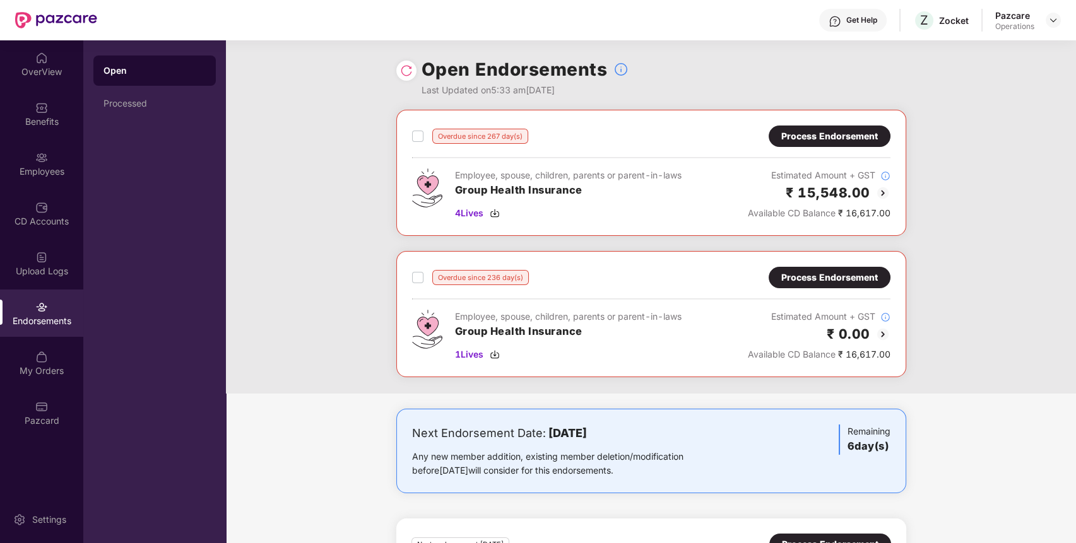
click at [807, 138] on div "Process Endorsement" at bounding box center [829, 136] width 97 height 14
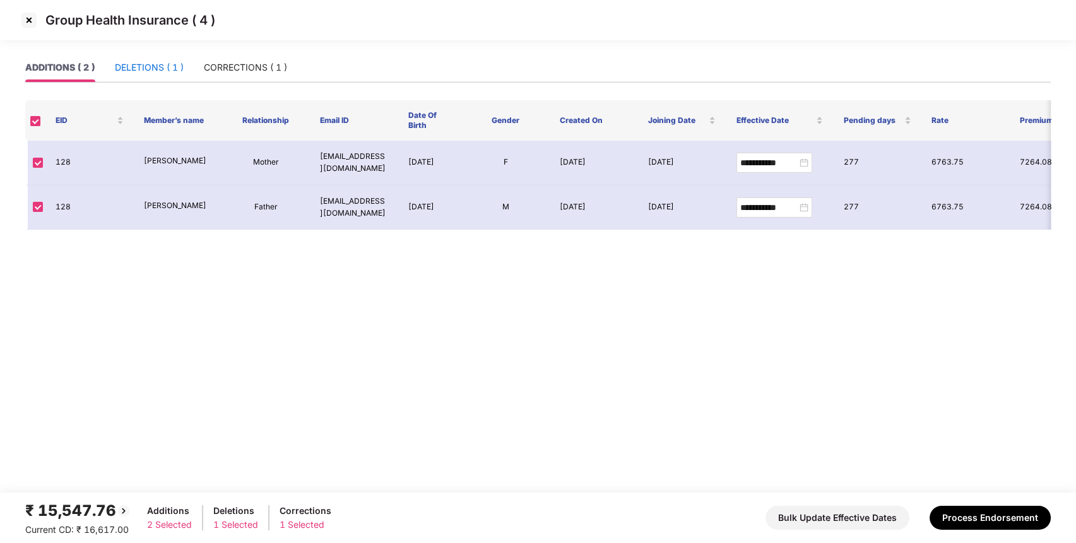
click at [167, 61] on div "DELETIONS ( 1 )" at bounding box center [149, 68] width 69 height 14
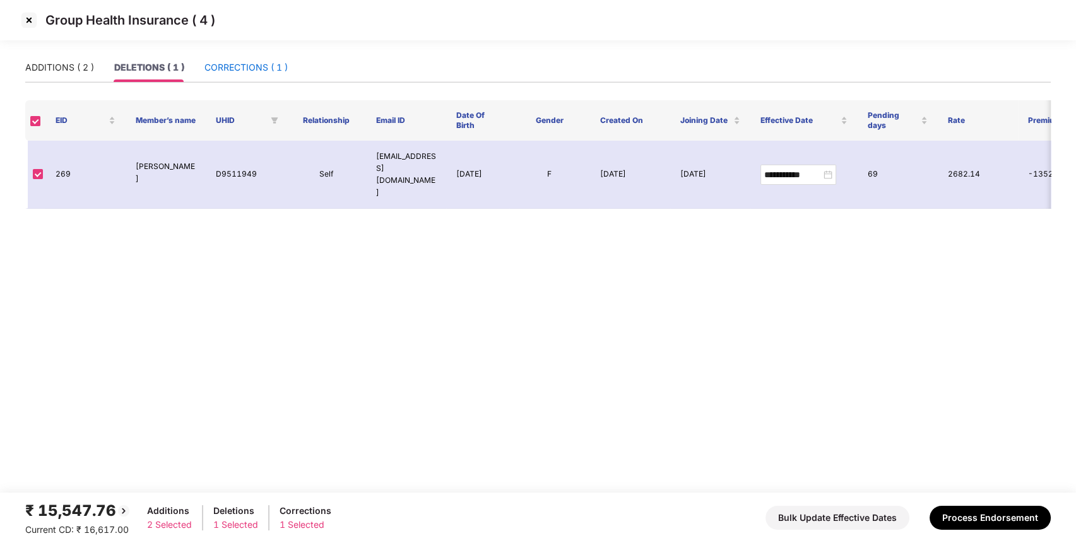
click at [252, 66] on div "CORRECTIONS ( 1 )" at bounding box center [245, 68] width 83 height 14
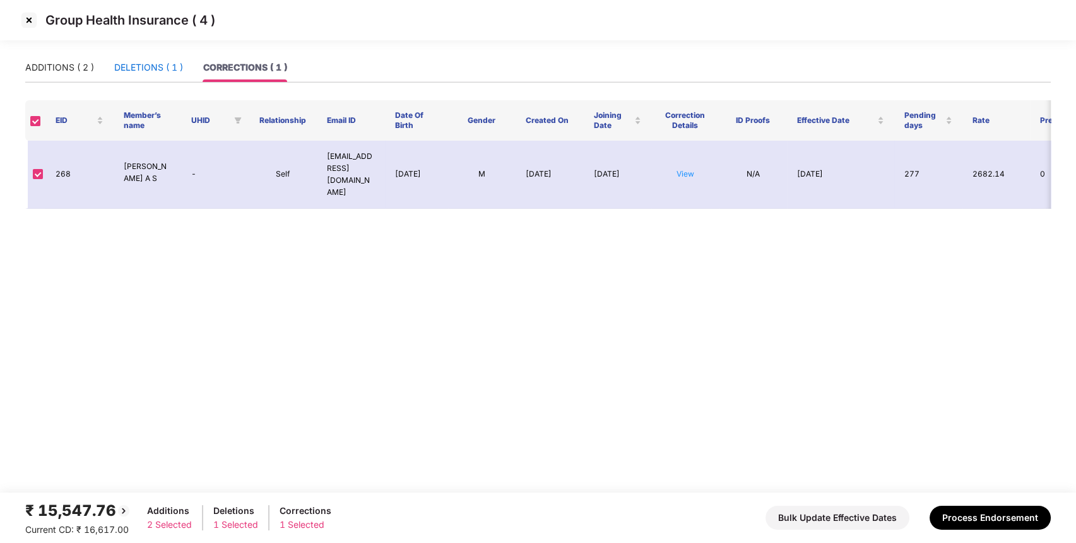
click at [122, 66] on div "DELETIONS ( 1 )" at bounding box center [148, 68] width 69 height 14
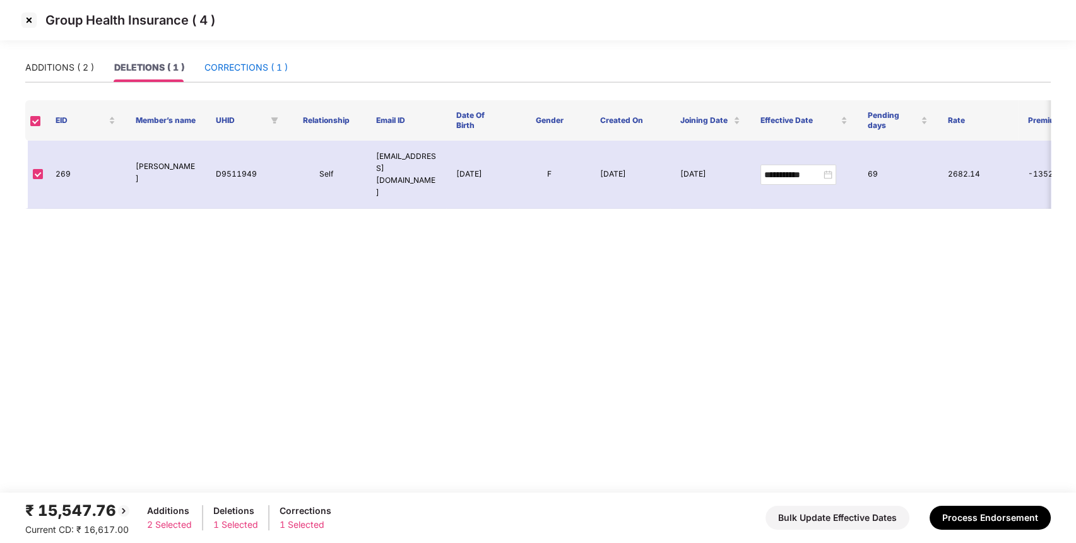
click at [240, 73] on div "CORRECTIONS ( 1 )" at bounding box center [245, 68] width 83 height 14
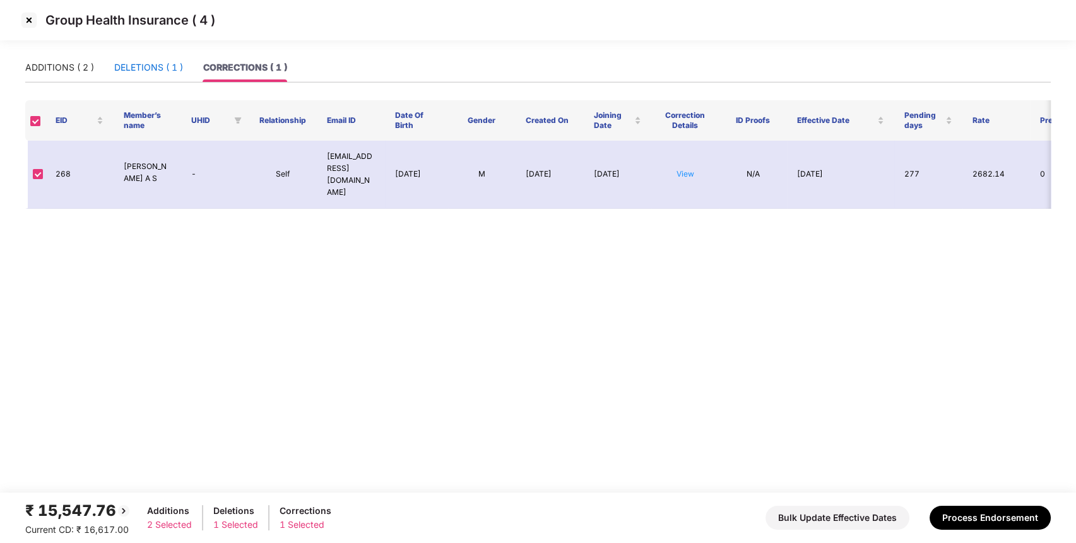
click at [162, 71] on div "DELETIONS ( 1 )" at bounding box center [148, 68] width 69 height 14
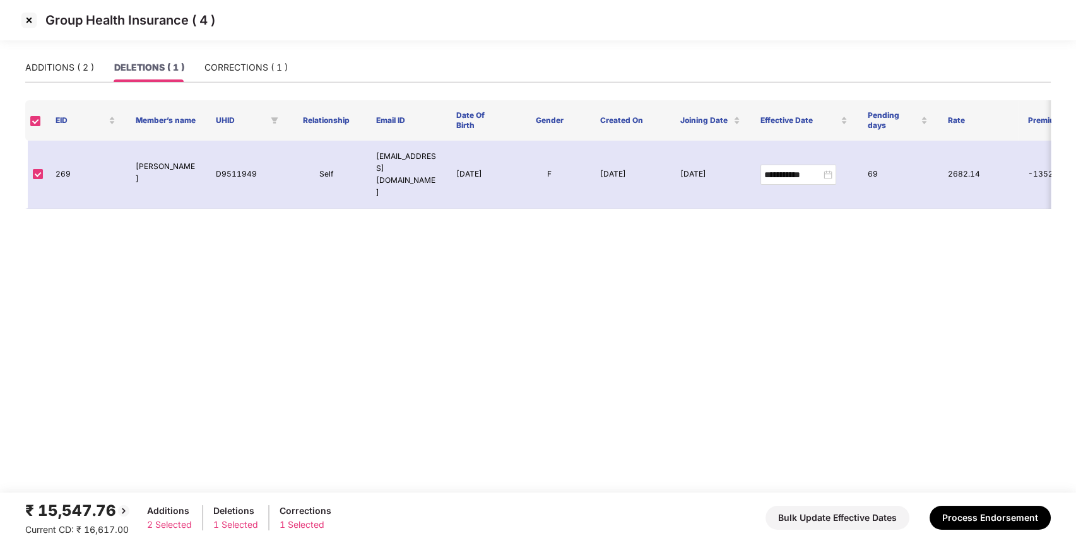
click at [30, 21] on img at bounding box center [29, 20] width 20 height 20
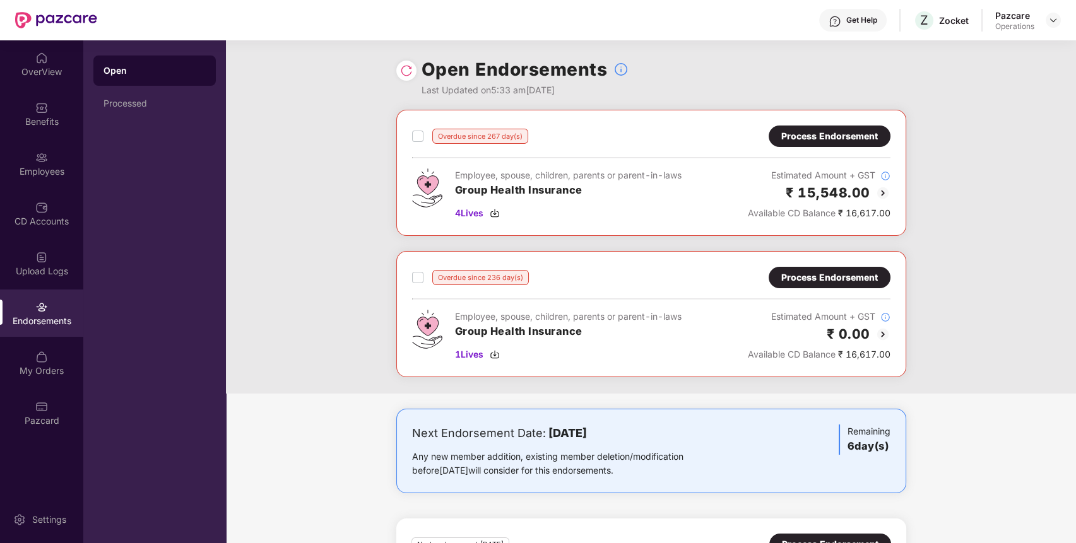
click at [836, 126] on div "Process Endorsement" at bounding box center [829, 136] width 122 height 21
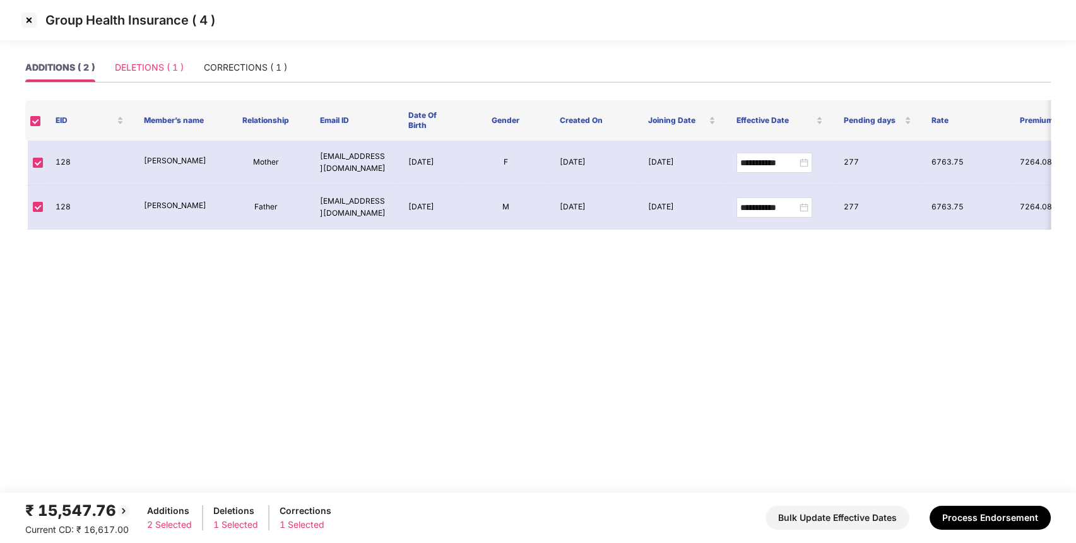
click at [162, 78] on div "DELETIONS ( 1 )" at bounding box center [149, 67] width 69 height 29
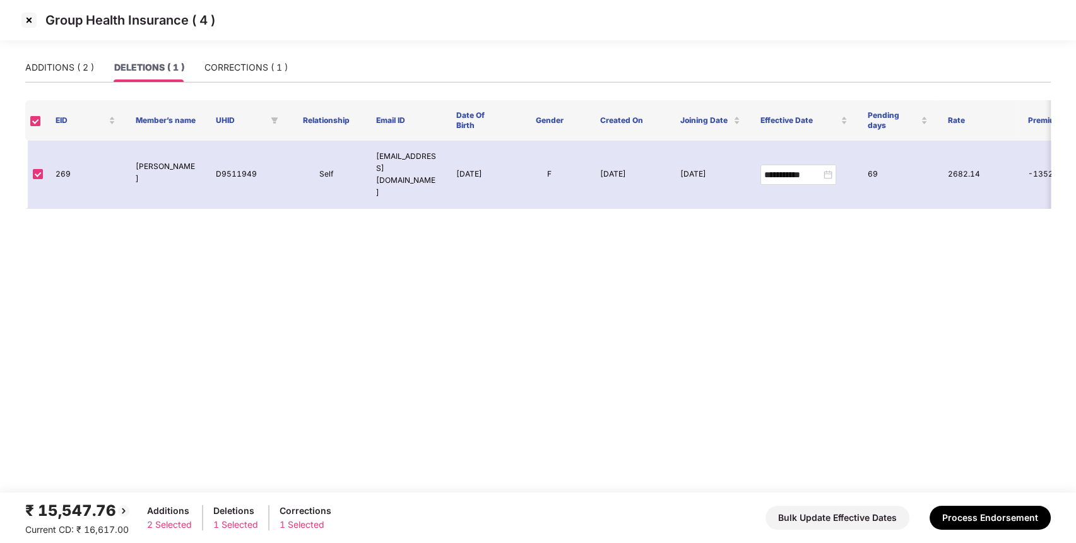
click at [29, 15] on img at bounding box center [29, 20] width 20 height 20
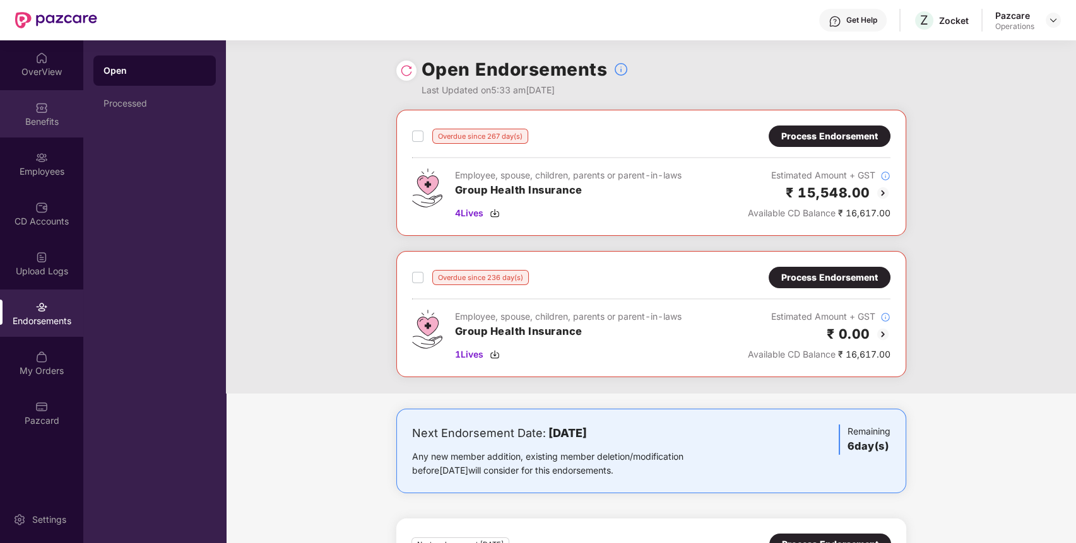
click at [53, 111] on div "Benefits" at bounding box center [41, 113] width 83 height 47
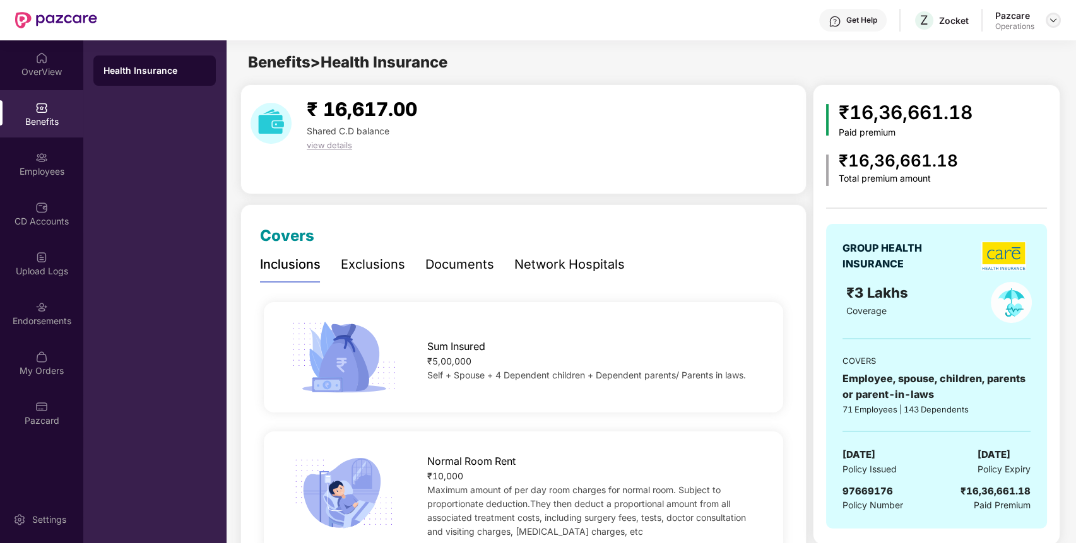
click at [1048, 15] on img at bounding box center [1053, 20] width 10 height 10
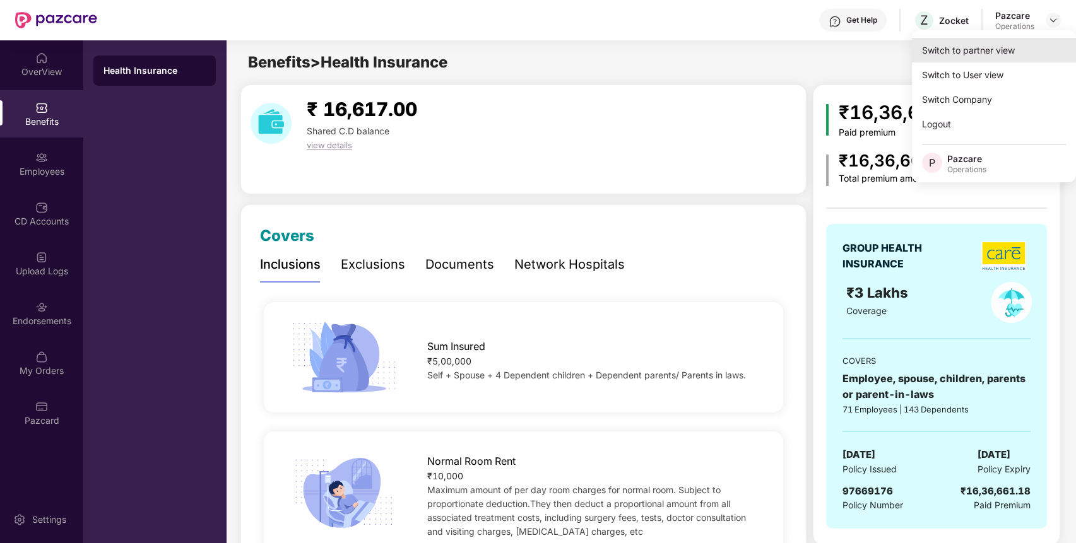
click at [1031, 45] on div "Switch to partner view" at bounding box center [993, 50] width 164 height 25
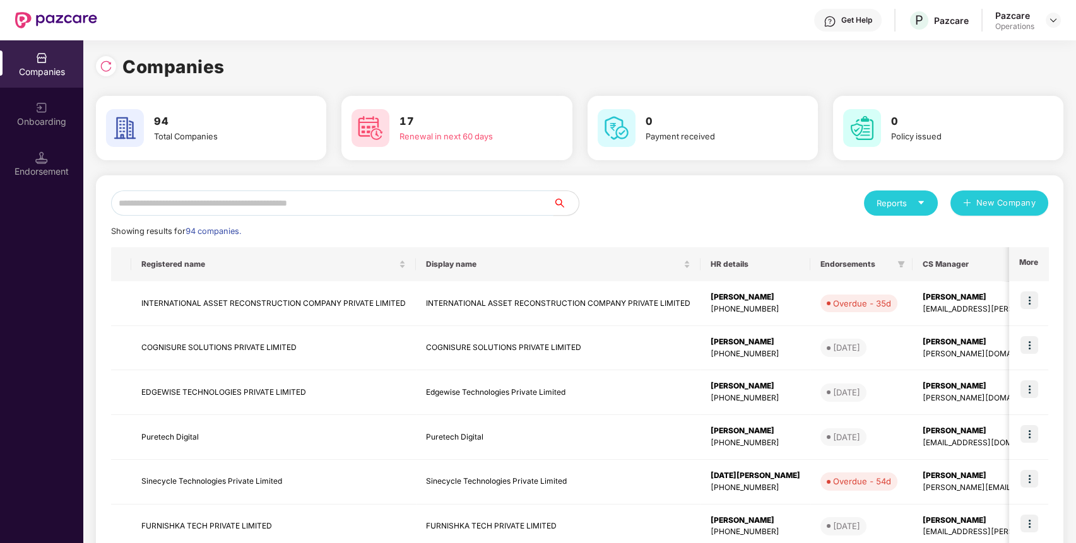
click at [479, 202] on input "text" at bounding box center [332, 202] width 442 height 25
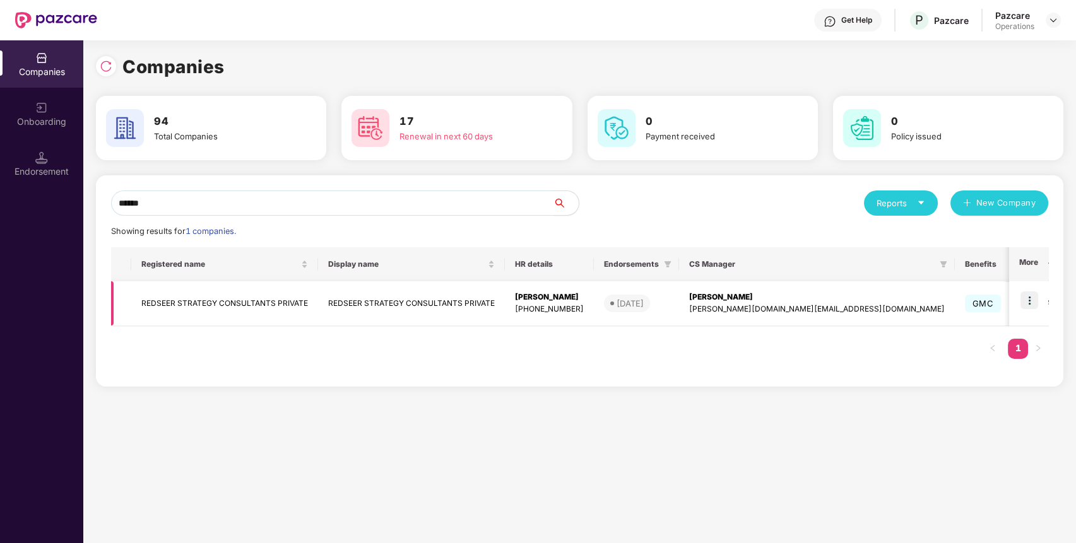
type input "******"
click at [1029, 300] on img at bounding box center [1029, 300] width 18 height 18
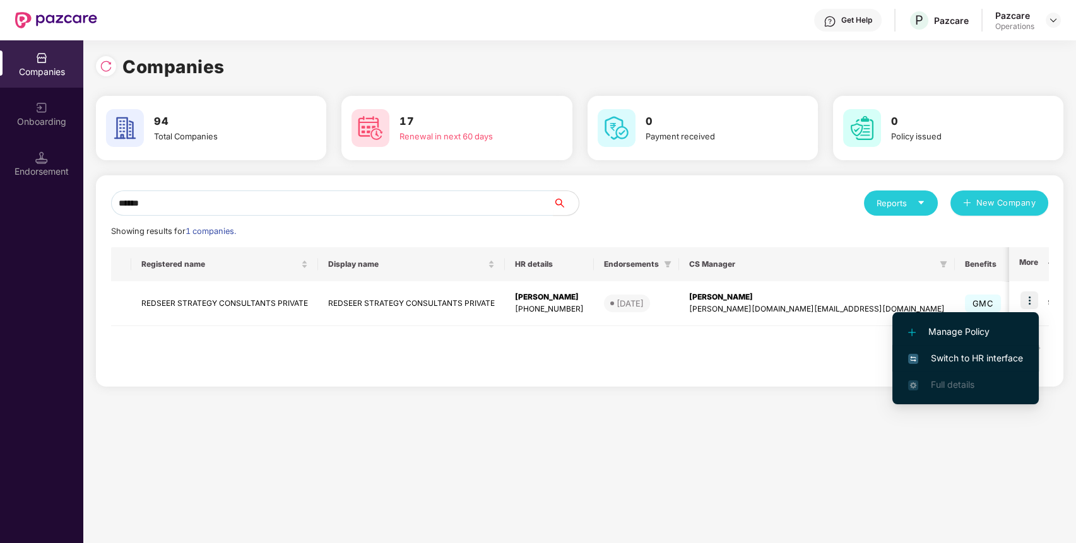
click at [1006, 360] on span "Switch to HR interface" at bounding box center [965, 358] width 115 height 14
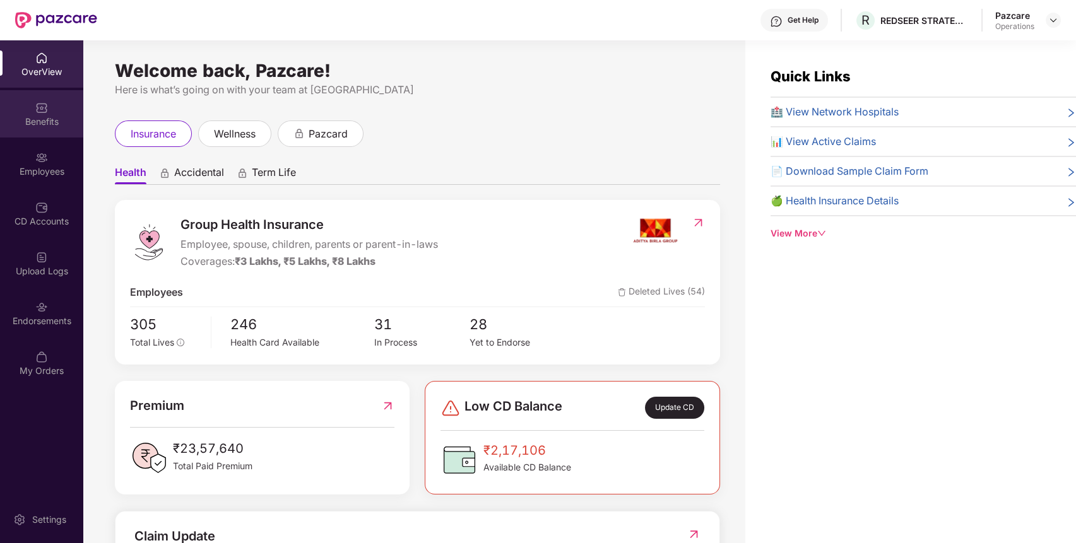
click at [32, 120] on div "Benefits" at bounding box center [41, 121] width 83 height 13
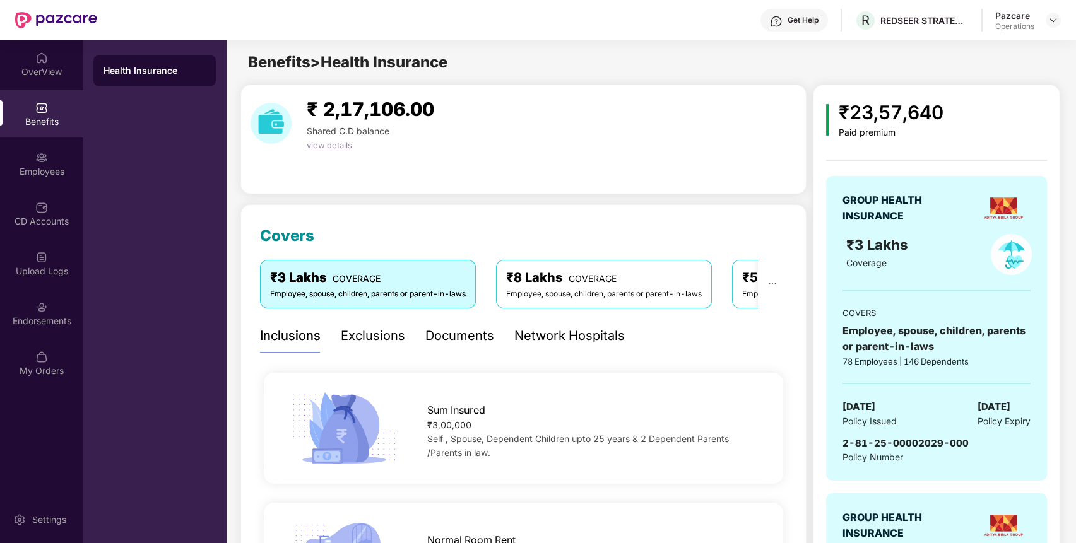
click at [867, 447] on span "2-81-25-00002029-000" at bounding box center [905, 443] width 126 height 12
copy span "2-81-25-00002029-000"
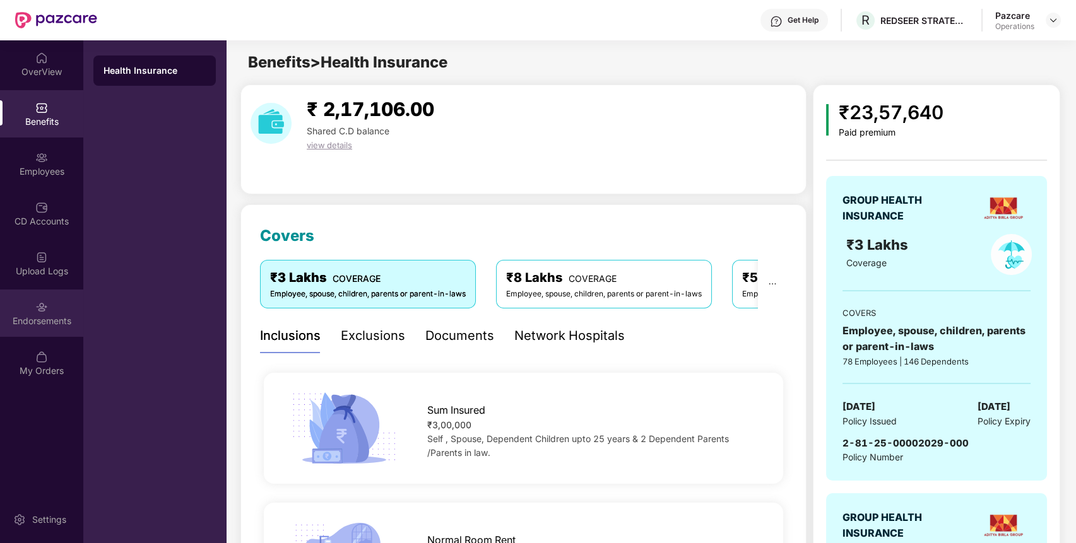
click at [59, 320] on div "Endorsements" at bounding box center [41, 321] width 83 height 13
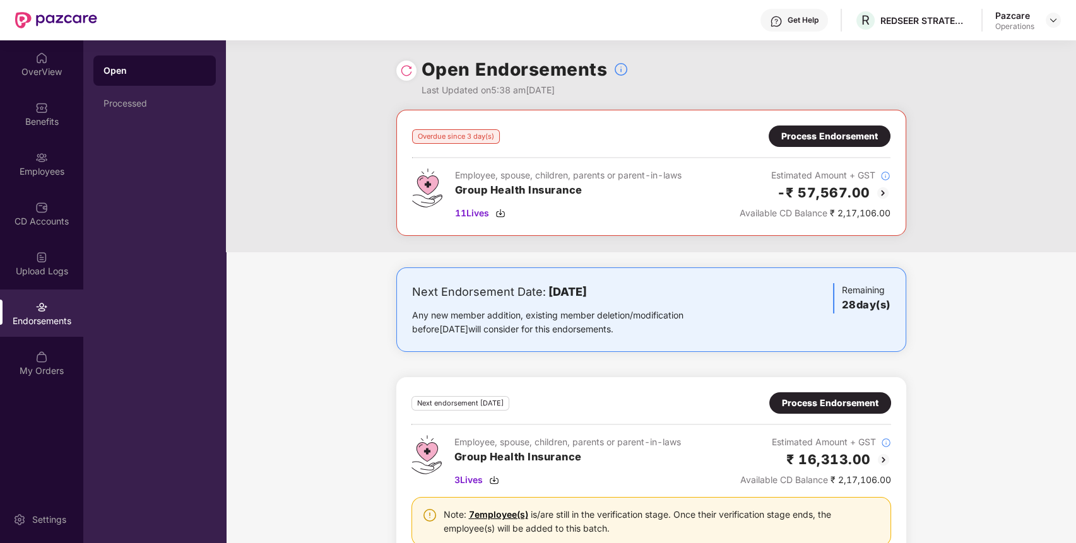
click at [864, 126] on div "Process Endorsement" at bounding box center [829, 136] width 122 height 21
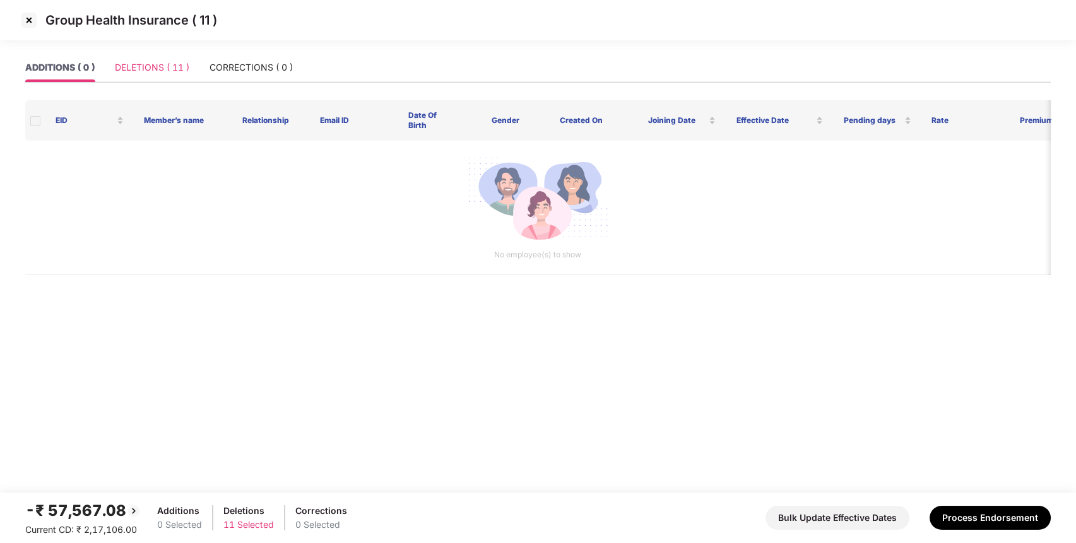
click at [145, 59] on div "DELETIONS ( 11 )" at bounding box center [152, 67] width 74 height 29
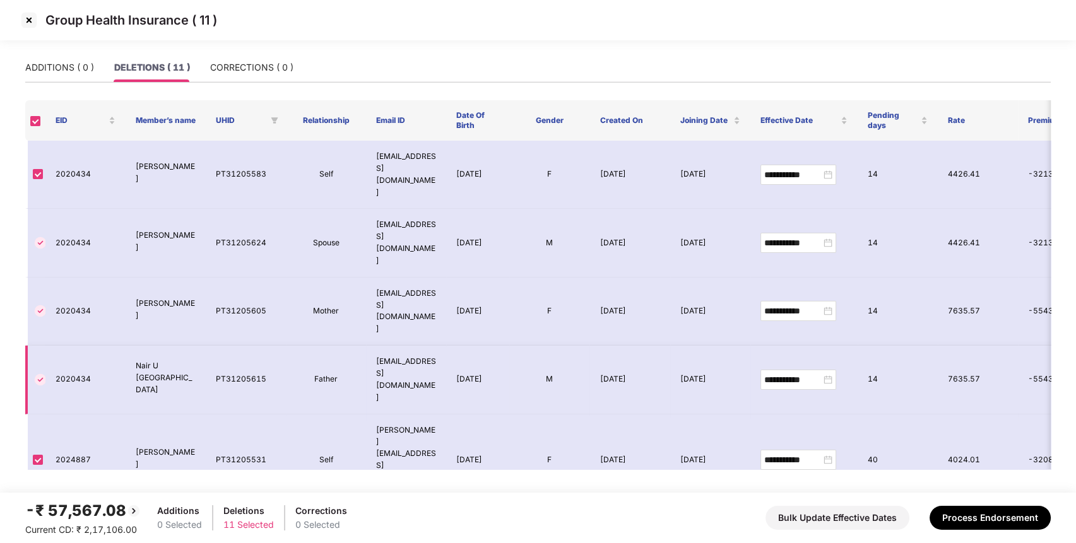
scroll to position [173, 0]
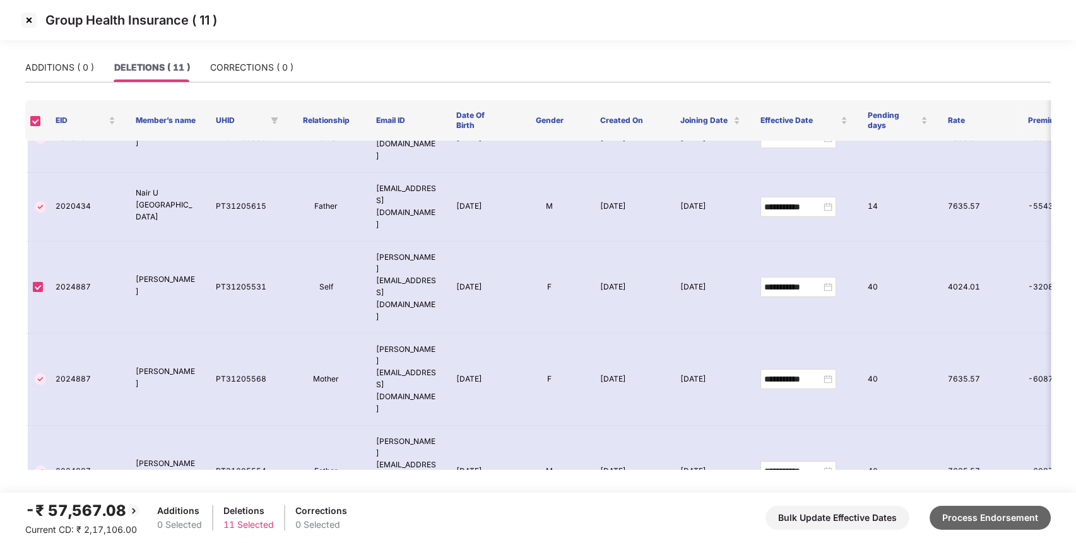
click at [974, 510] on button "Process Endorsement" at bounding box center [989, 518] width 121 height 24
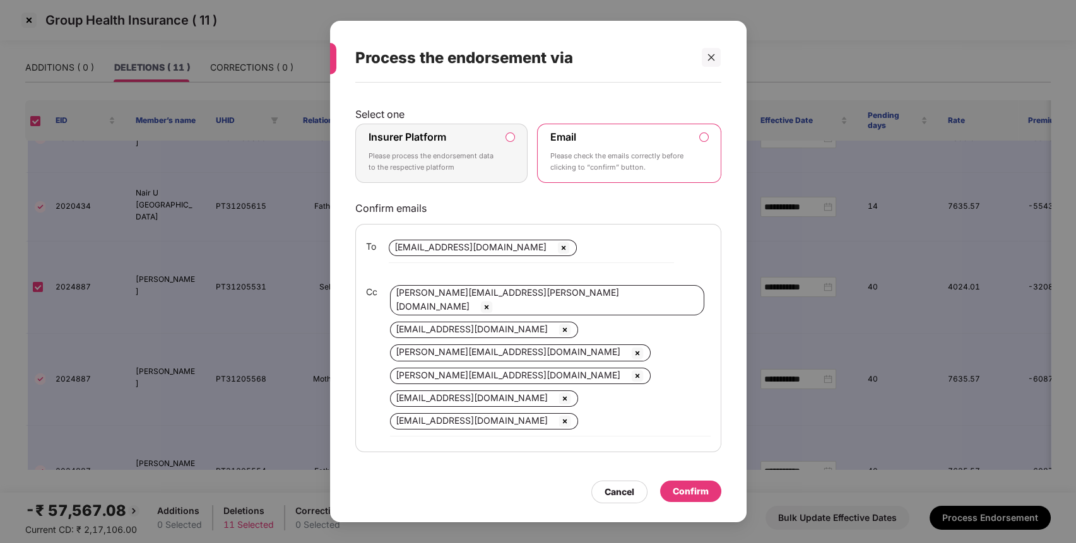
click at [459, 145] on div "Insurer Platform Please process the endorsement data to the respective platform" at bounding box center [432, 153] width 129 height 45
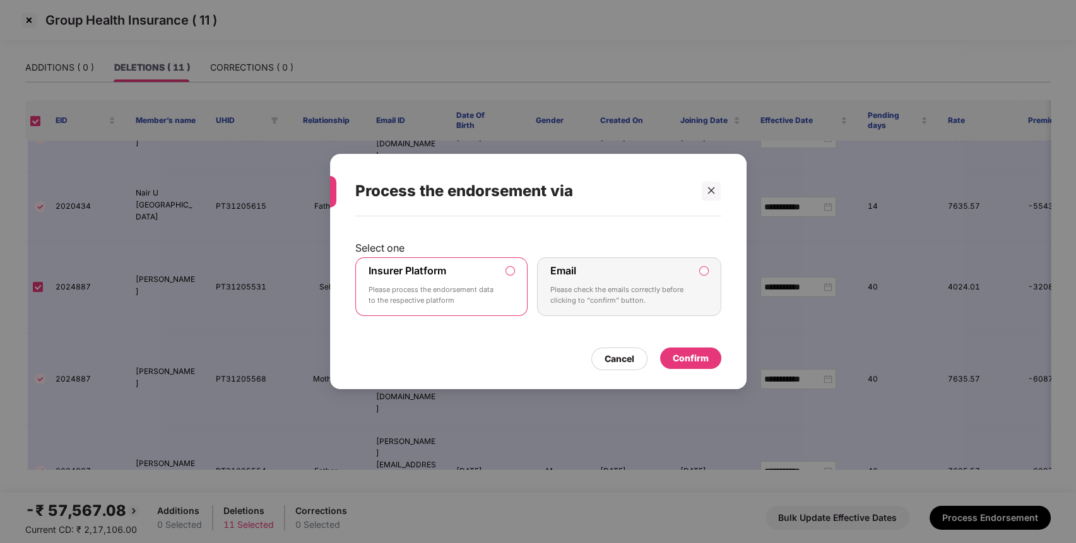
click at [686, 360] on div "Confirm" at bounding box center [690, 358] width 36 height 14
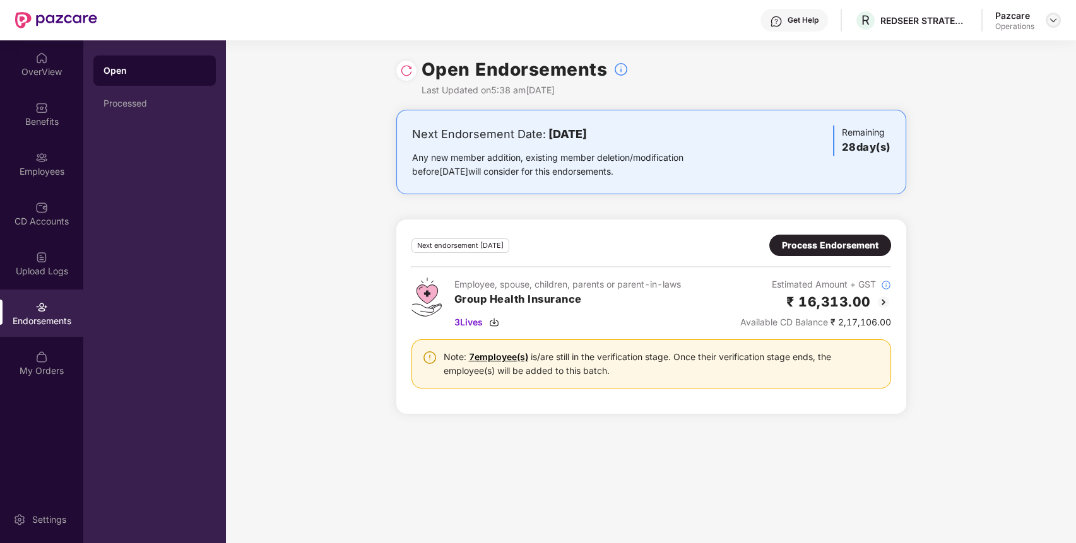
click at [1057, 21] on img at bounding box center [1053, 20] width 10 height 10
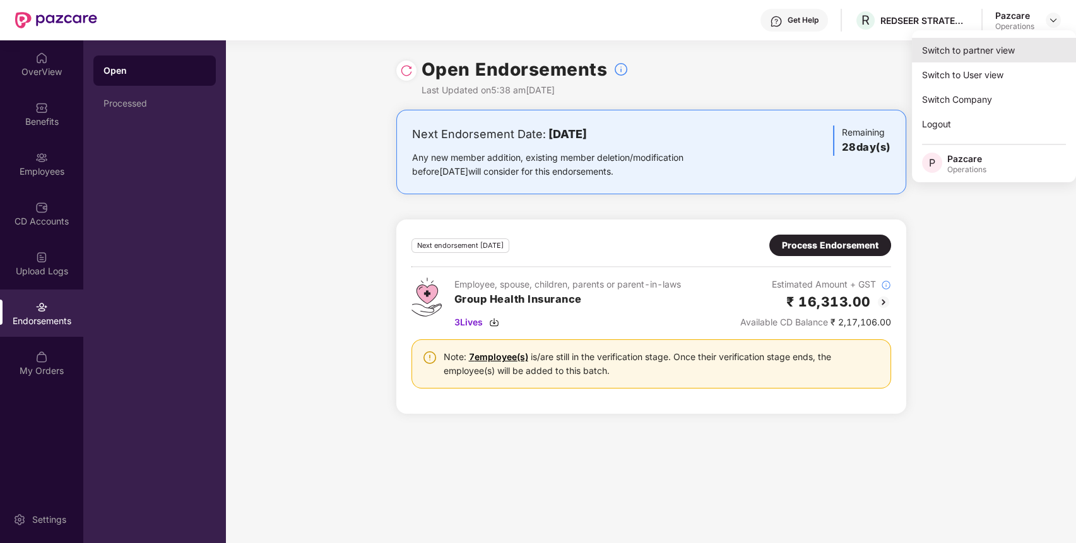
click at [1024, 45] on div "Switch to partner view" at bounding box center [993, 50] width 164 height 25
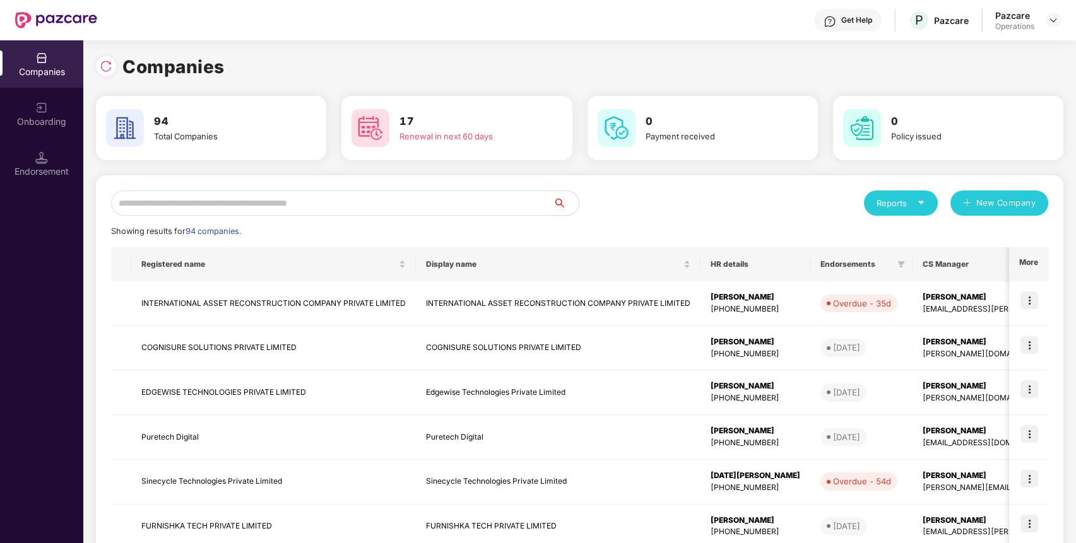
click at [448, 211] on input "text" at bounding box center [332, 202] width 442 height 25
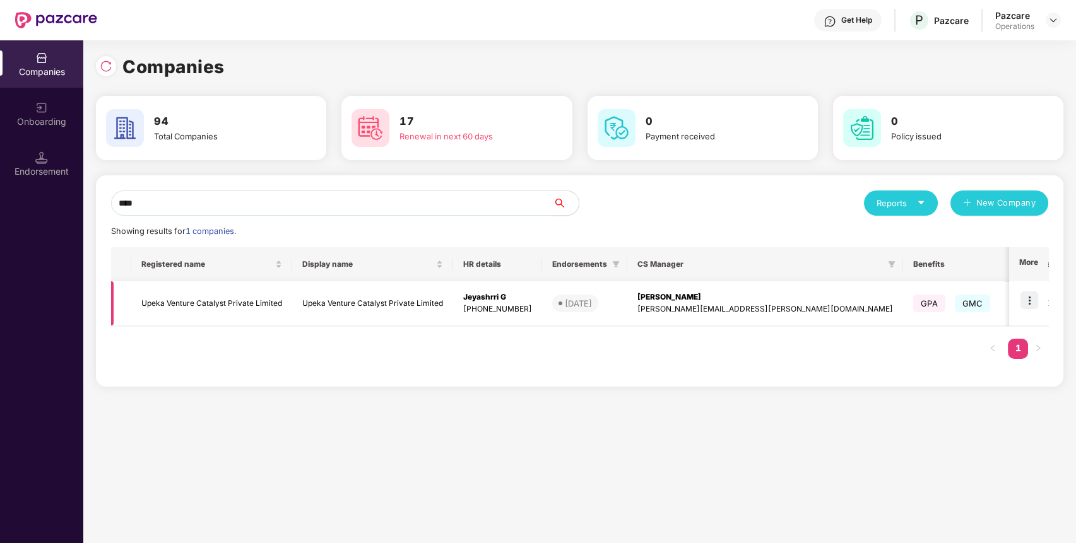
type input "****"
click at [1024, 307] on img at bounding box center [1029, 300] width 18 height 18
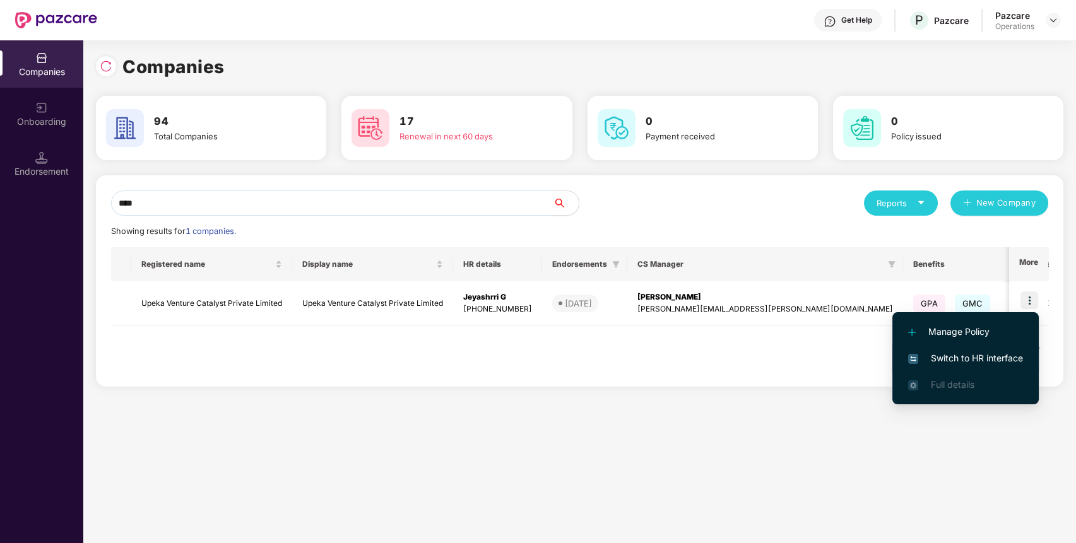
click at [1004, 357] on span "Switch to HR interface" at bounding box center [965, 358] width 115 height 14
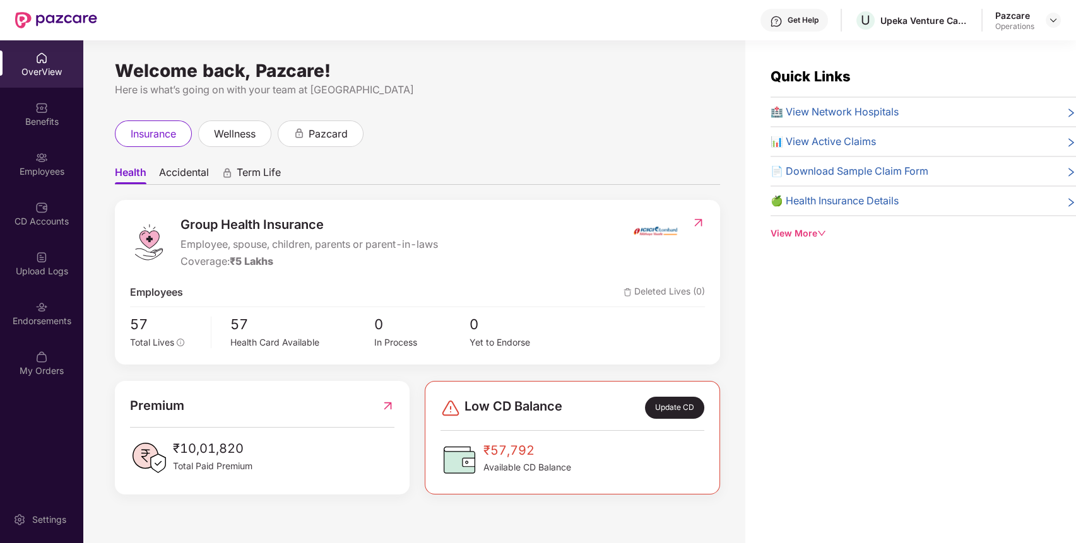
click at [50, 322] on div "Endorsements" at bounding box center [41, 321] width 83 height 13
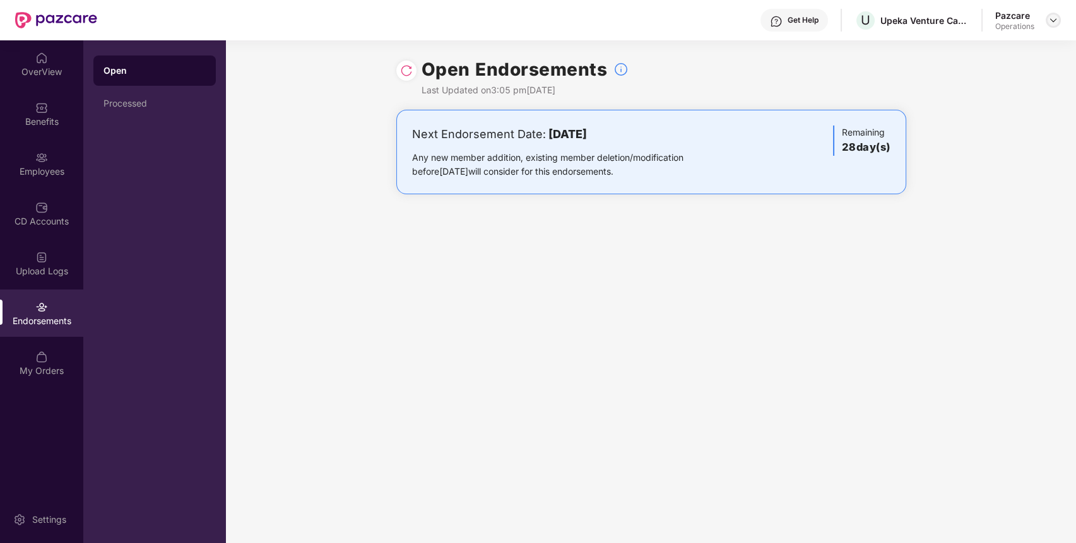
click at [1051, 20] on img at bounding box center [1053, 20] width 10 height 10
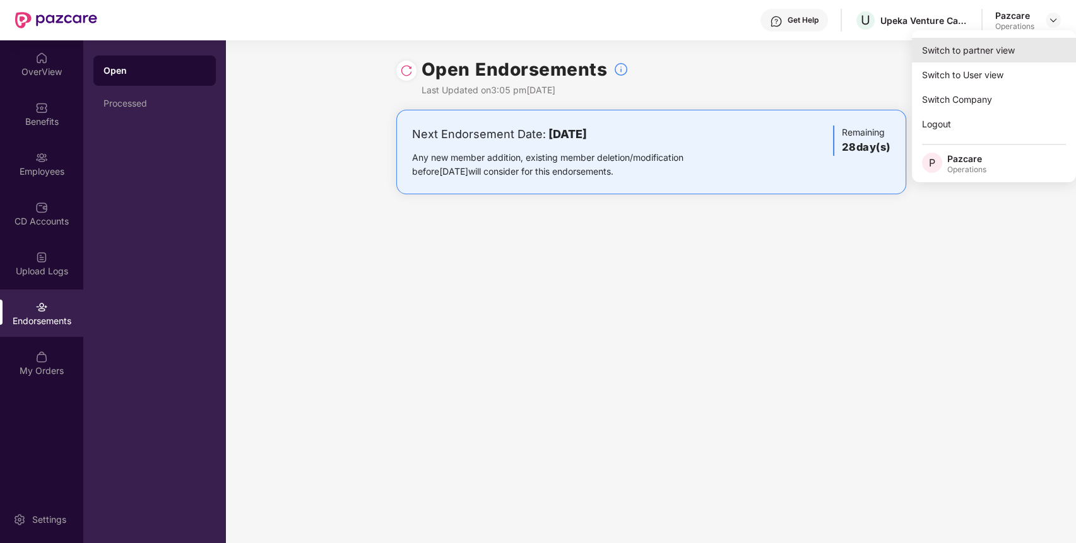
click at [1019, 45] on div "Switch to partner view" at bounding box center [993, 50] width 164 height 25
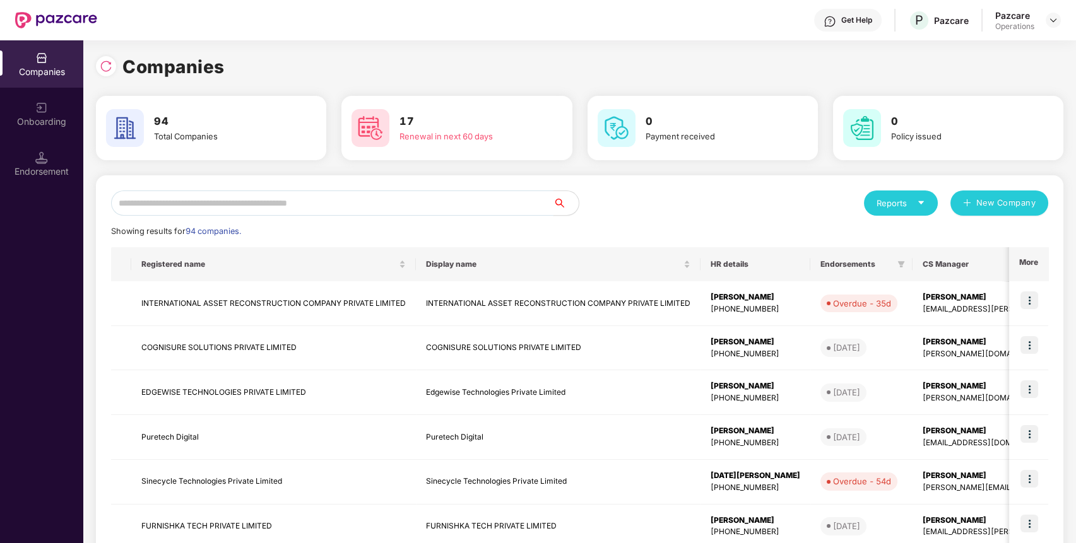
click at [414, 204] on input "text" at bounding box center [332, 202] width 442 height 25
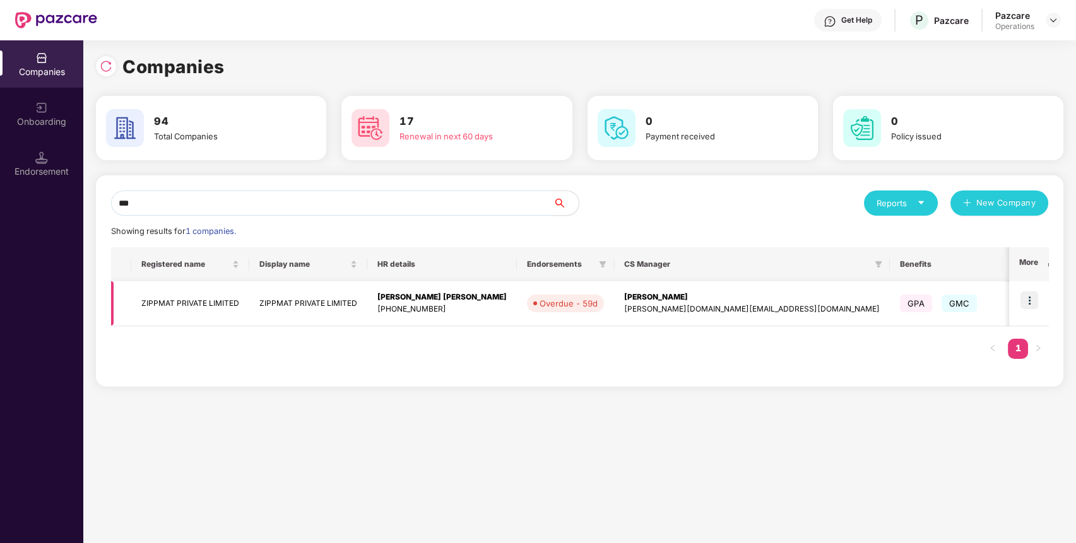
type input "***"
click at [1034, 300] on img at bounding box center [1029, 300] width 18 height 18
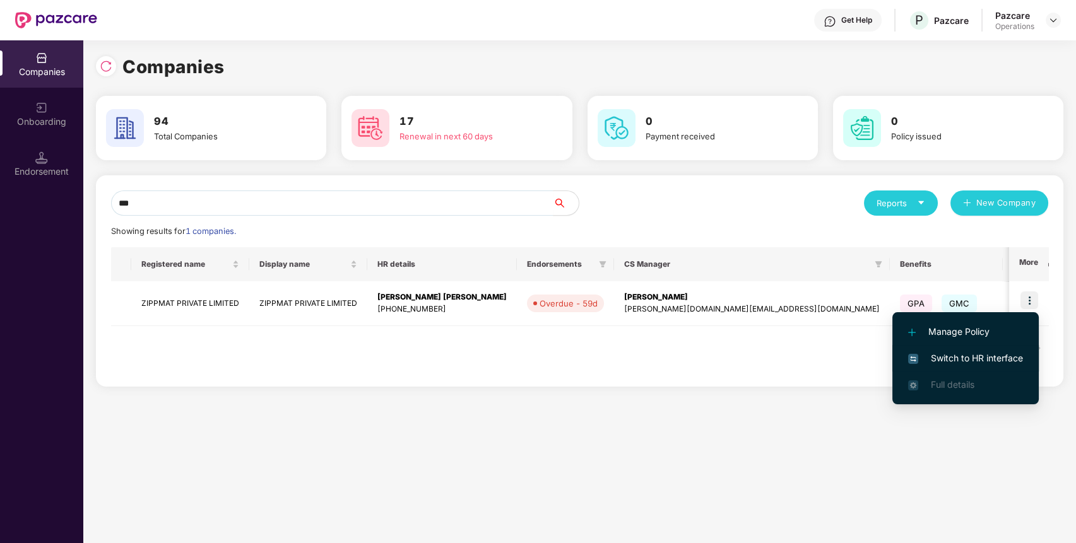
click at [1010, 359] on span "Switch to HR interface" at bounding box center [965, 358] width 115 height 14
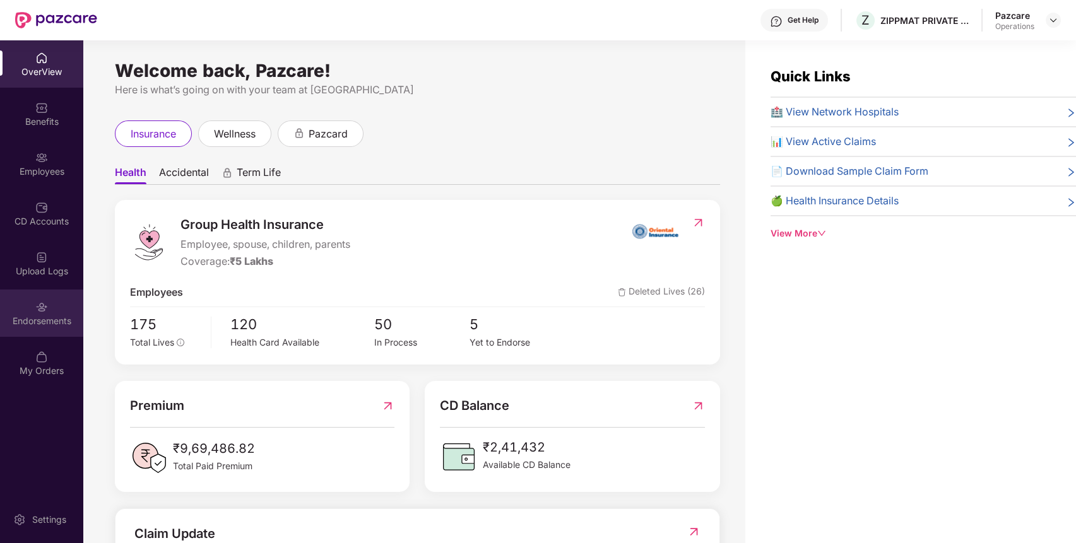
click at [56, 309] on div "Endorsements" at bounding box center [41, 313] width 83 height 47
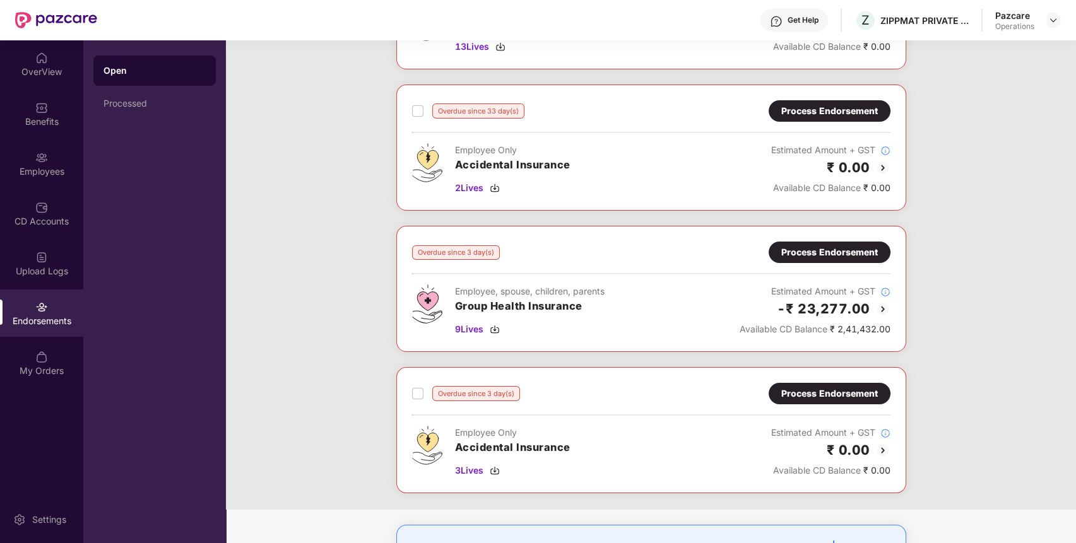
scroll to position [166, 0]
click at [855, 244] on div "Process Endorsement" at bounding box center [829, 252] width 122 height 21
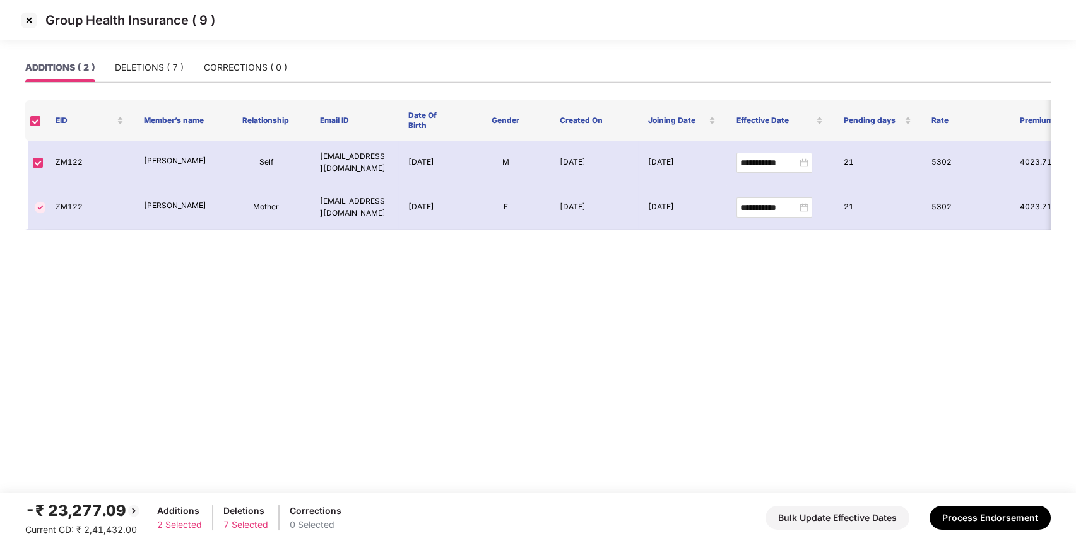
click at [26, 19] on img at bounding box center [29, 20] width 20 height 20
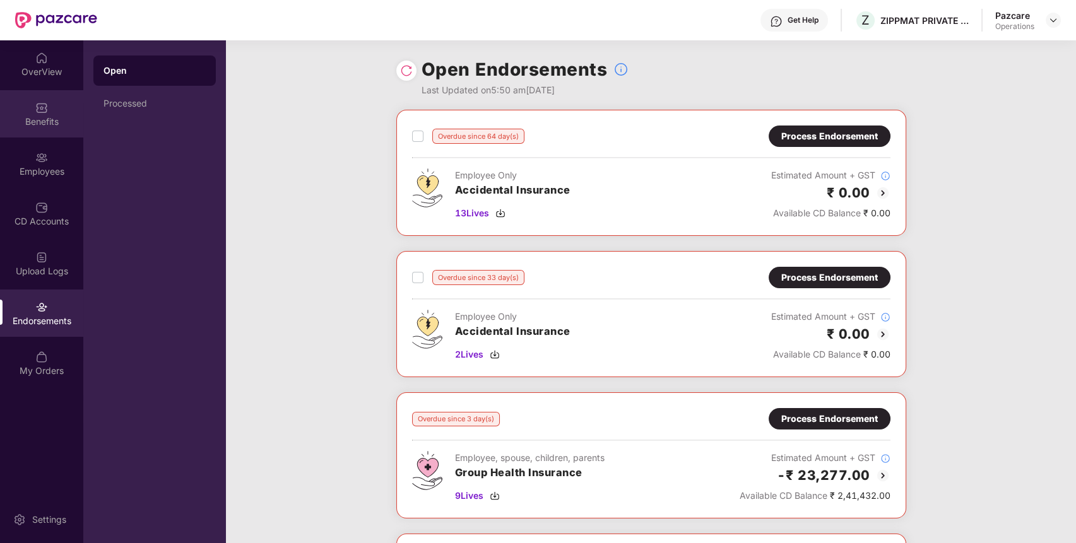
click at [35, 116] on div "Benefits" at bounding box center [41, 121] width 83 height 13
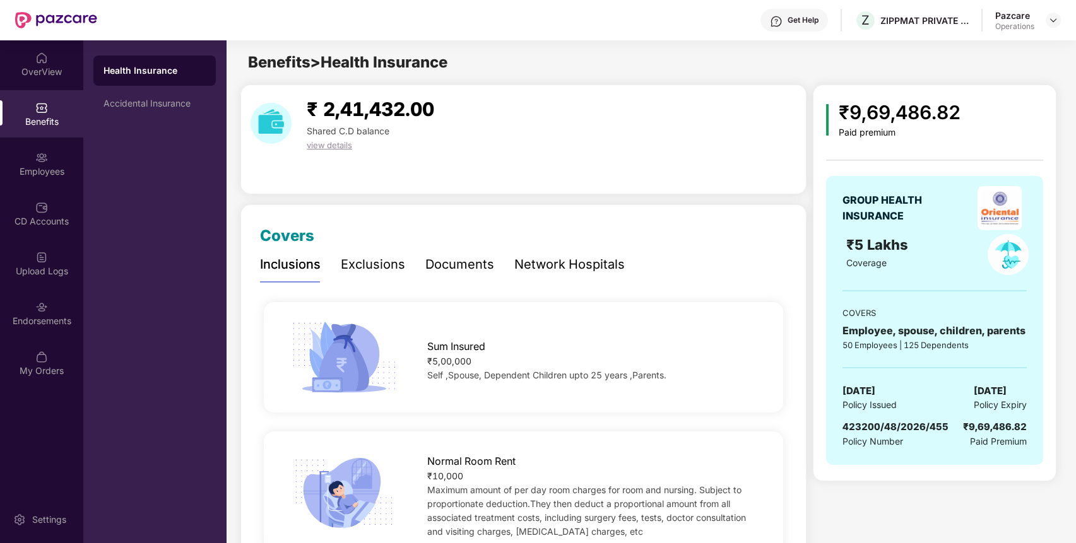
click at [877, 418] on div "GROUP HEALTH INSURANCE ₹5 Lakhs Coverage COVERS Employee, spouse, children, par…" at bounding box center [934, 320] width 217 height 289
copy span "423200/48/2026/455"
click at [1055, 20] on img at bounding box center [1053, 20] width 10 height 10
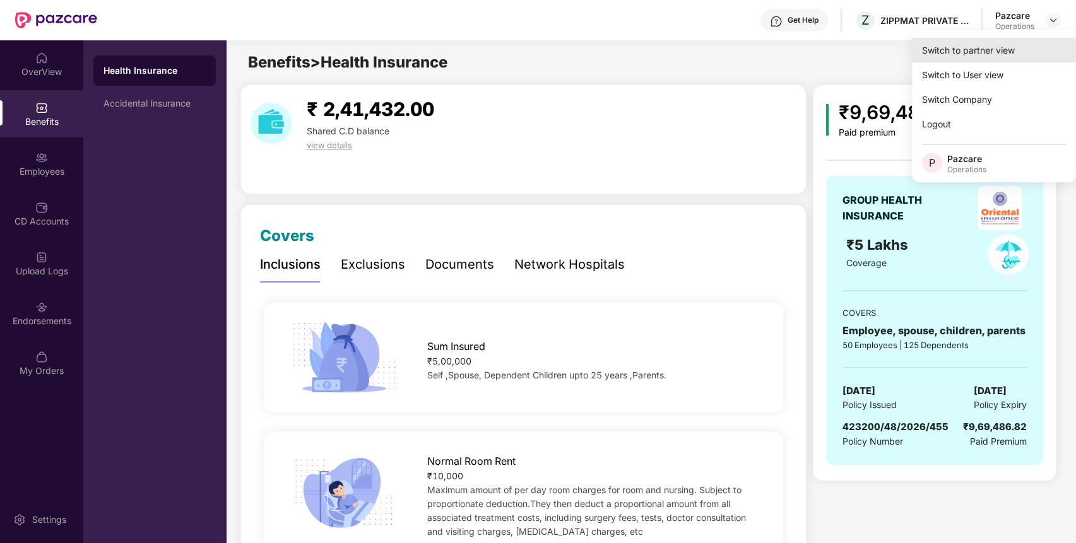
click at [1012, 54] on div "Switch to partner view" at bounding box center [993, 50] width 164 height 25
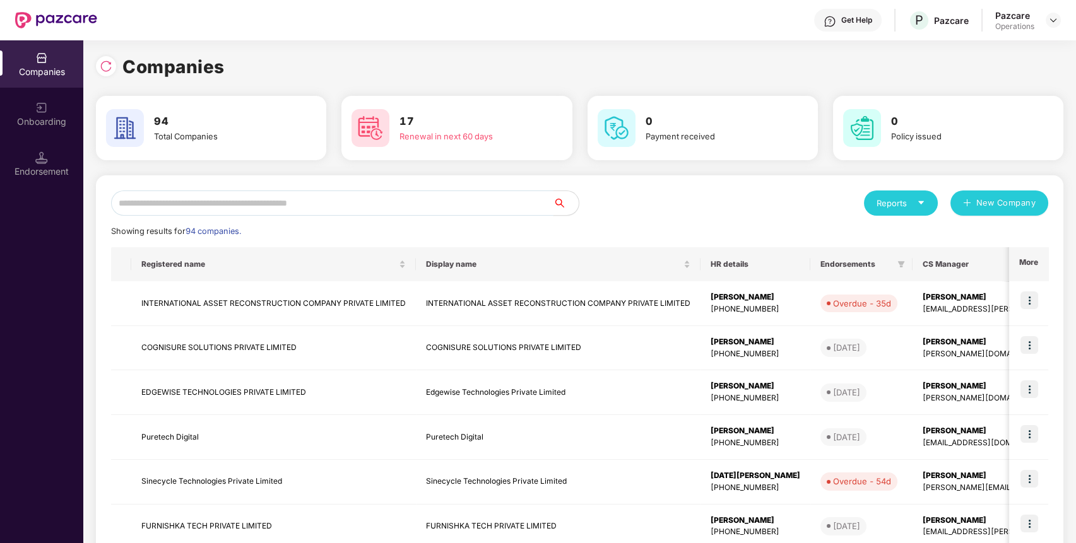
click at [454, 212] on input "text" at bounding box center [332, 202] width 442 height 25
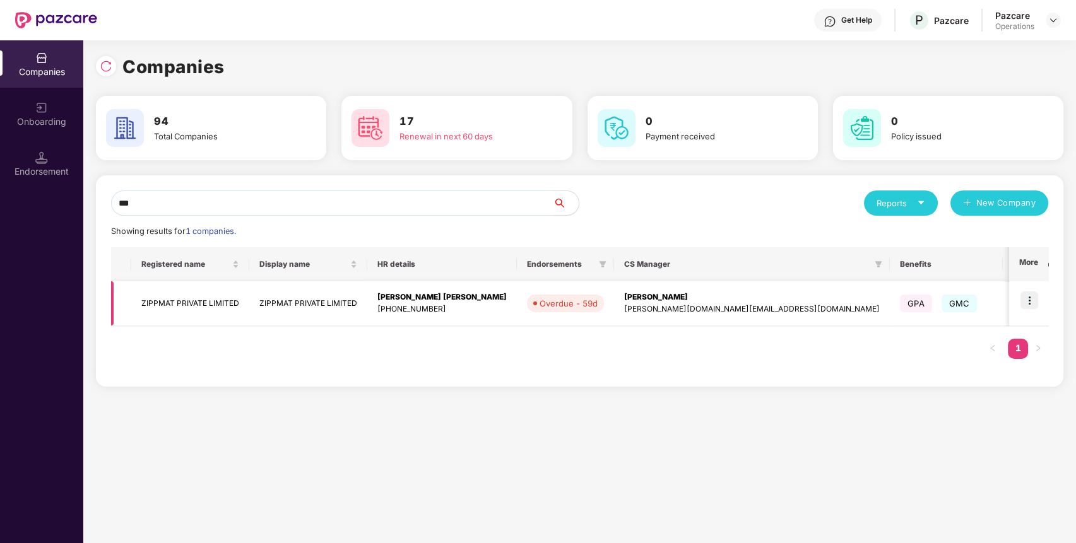
type input "***"
click at [197, 300] on td "ZIPPMAT PRIVATE LIMITED" at bounding box center [190, 303] width 118 height 45
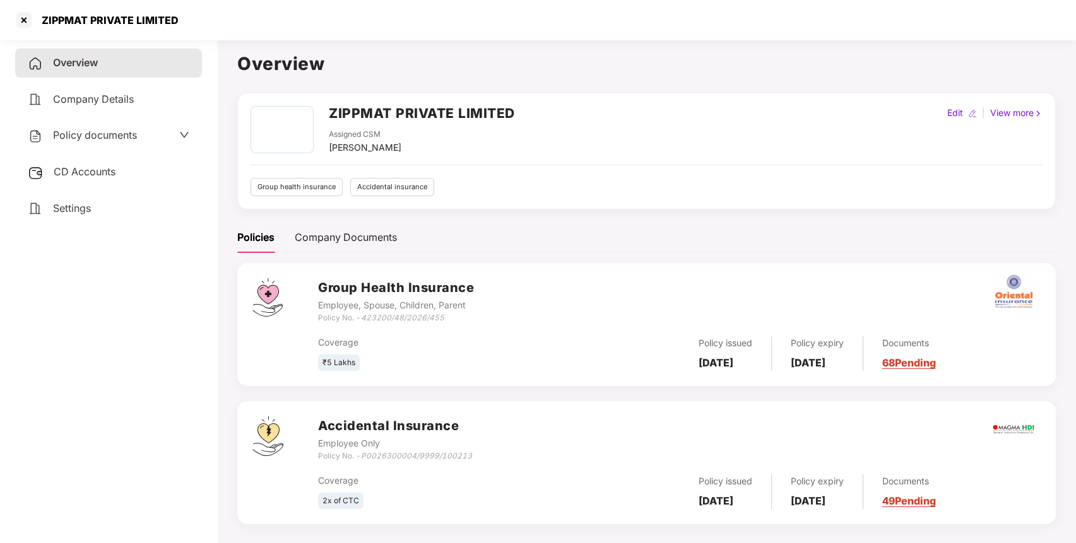
click at [91, 177] on div "CD Accounts" at bounding box center [108, 172] width 187 height 29
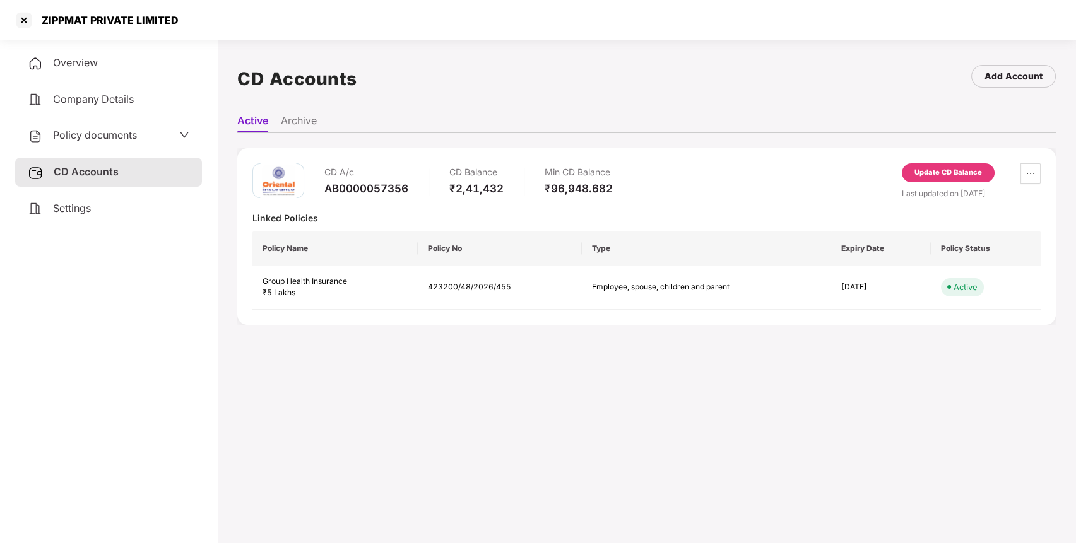
click at [949, 172] on div "Update CD Balance" at bounding box center [947, 172] width 67 height 11
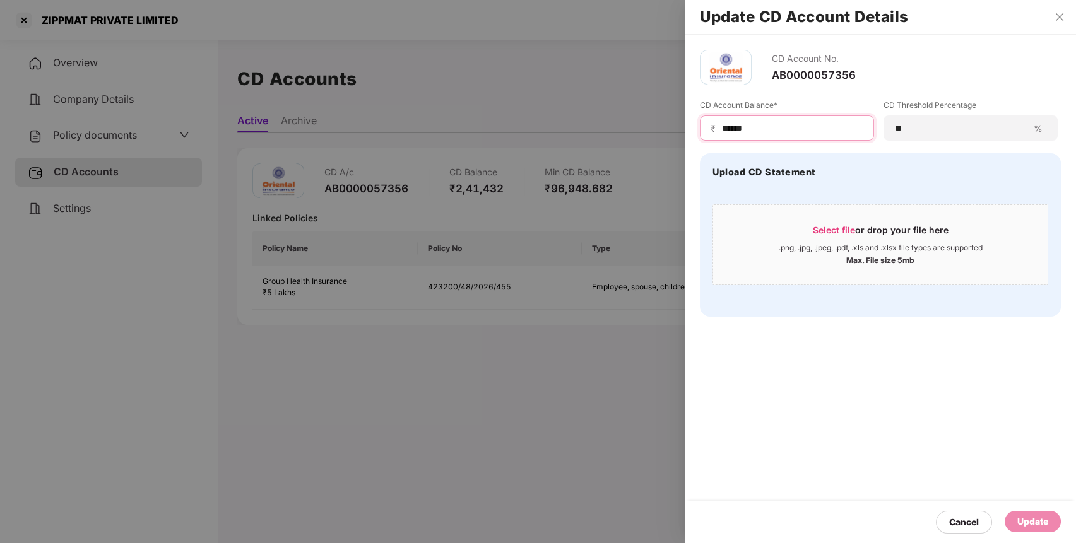
click at [730, 127] on input "******" at bounding box center [791, 128] width 143 height 13
type input "*****"
click at [1023, 511] on div "Update" at bounding box center [1032, 521] width 56 height 21
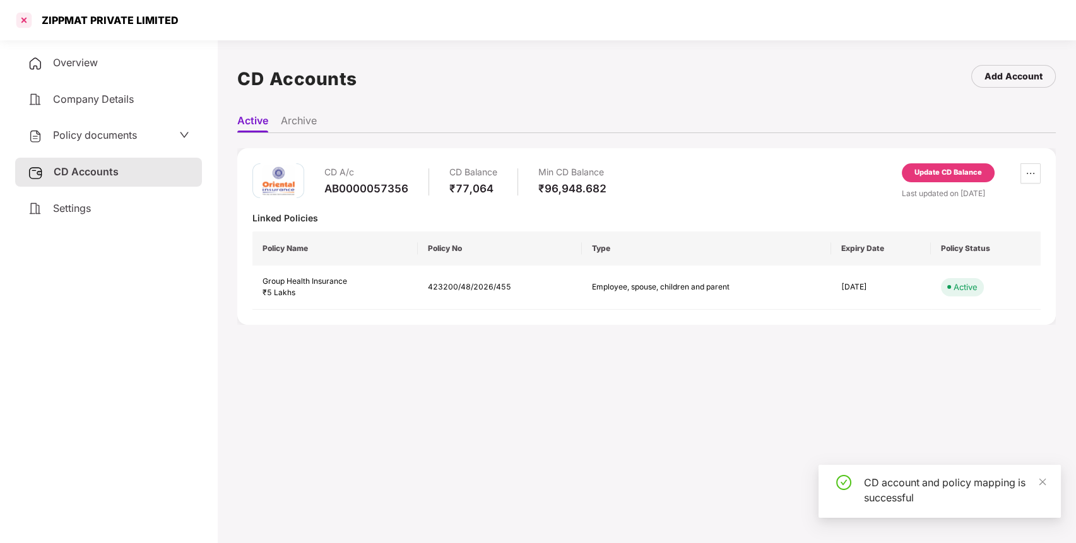
click at [23, 18] on div at bounding box center [24, 20] width 20 height 20
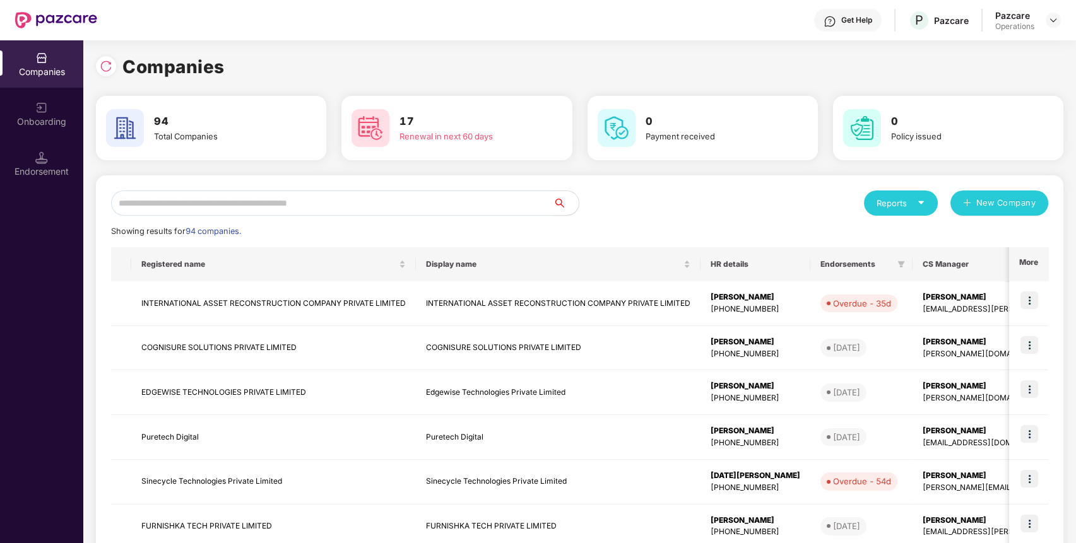
click at [332, 199] on input "text" at bounding box center [332, 202] width 442 height 25
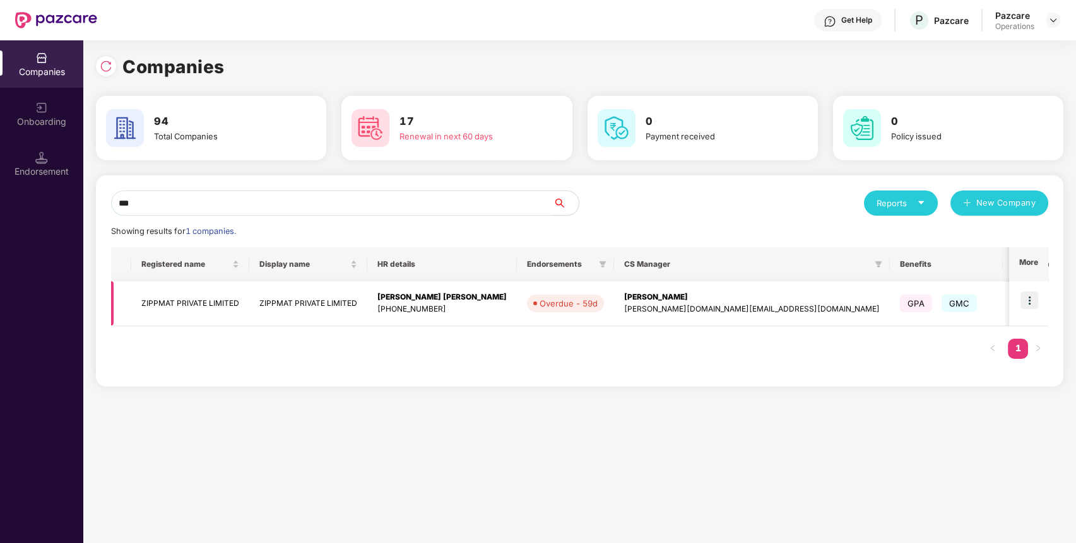
type input "***"
click at [1036, 302] on img at bounding box center [1029, 300] width 18 height 18
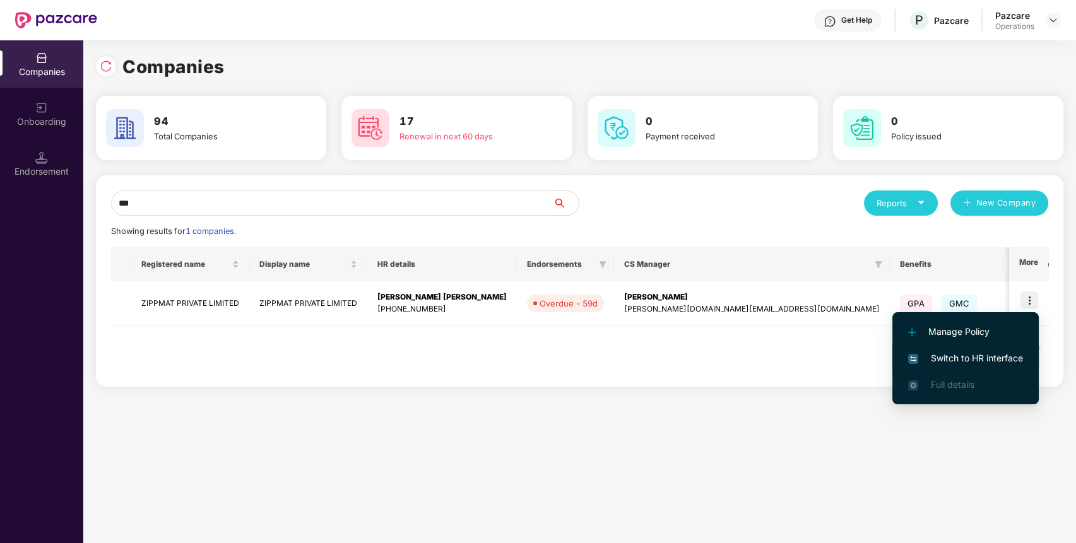
click at [1002, 358] on span "Switch to HR interface" at bounding box center [965, 358] width 115 height 14
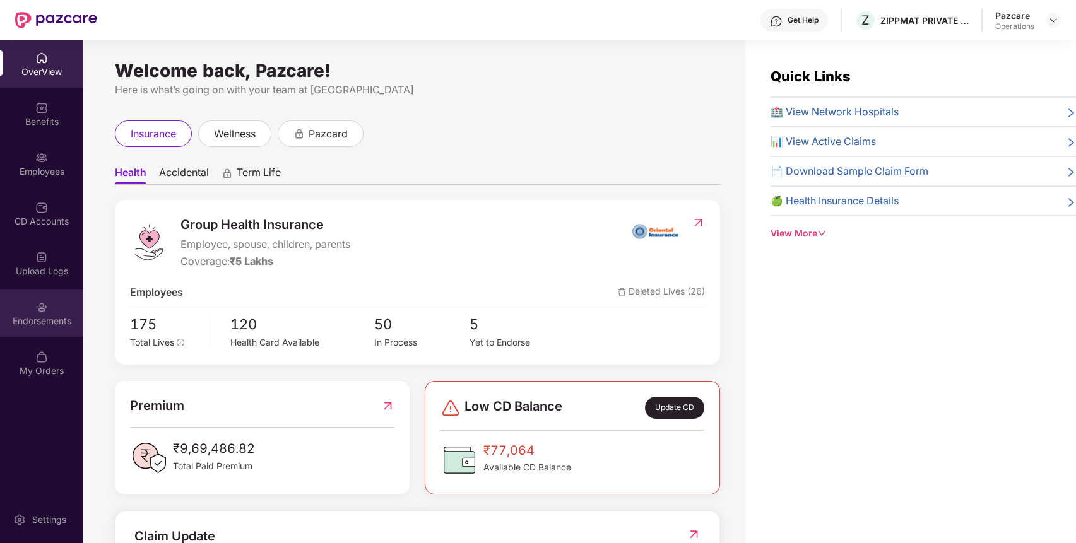
click at [35, 319] on div "Endorsements" at bounding box center [41, 321] width 83 height 13
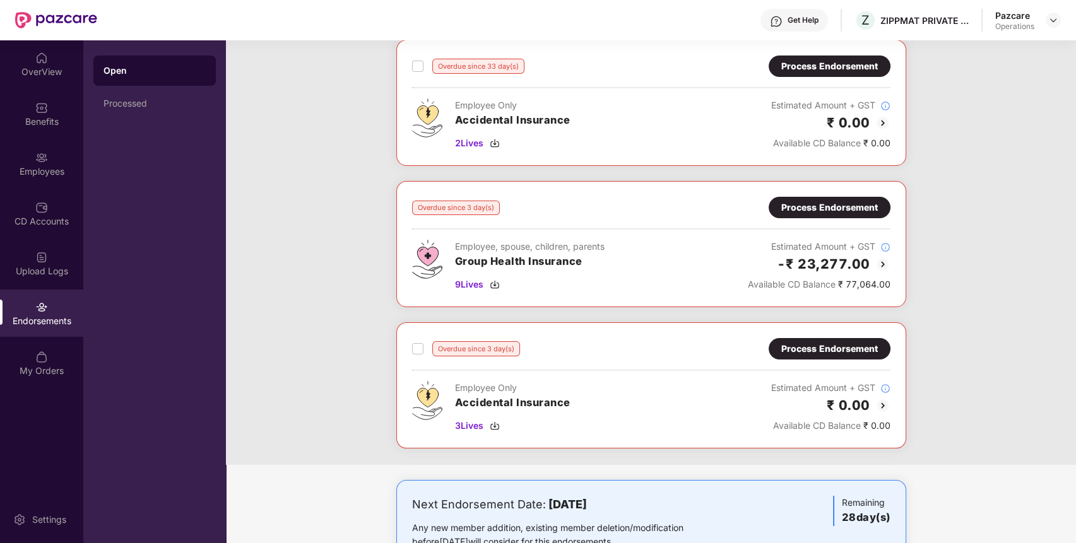
scroll to position [208, 0]
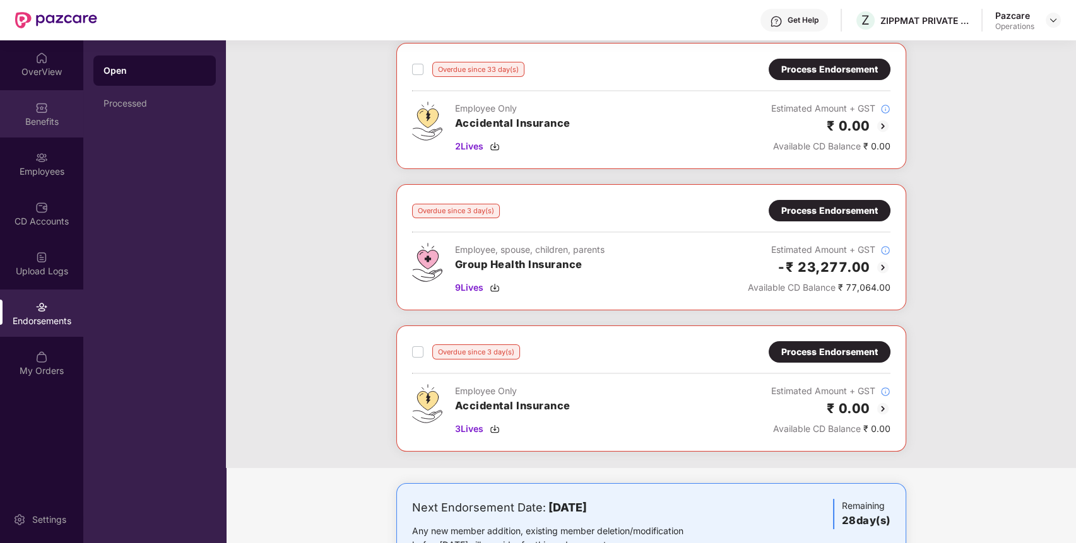
click at [38, 99] on div "Benefits" at bounding box center [41, 113] width 83 height 47
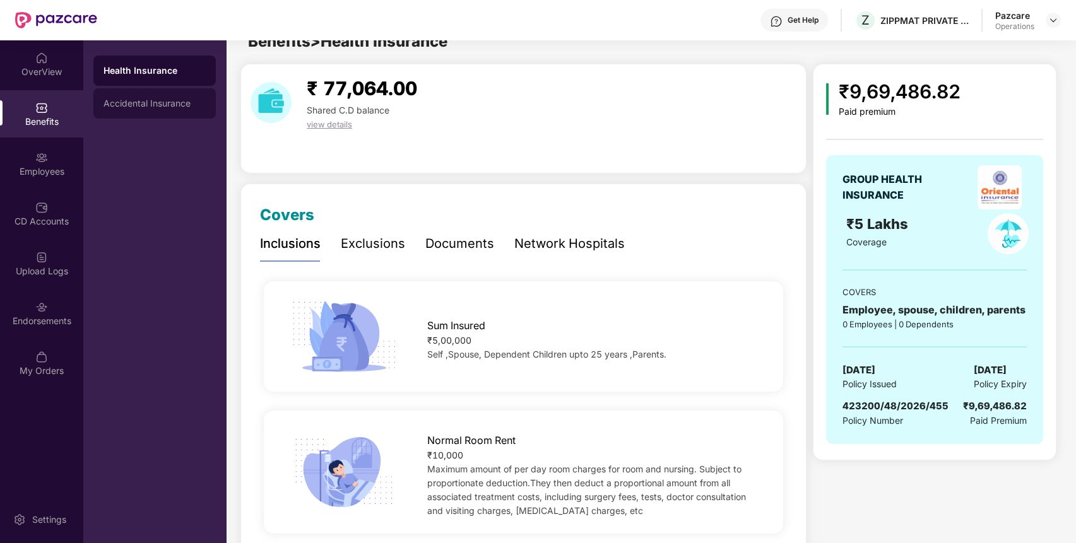
scroll to position [0, 0]
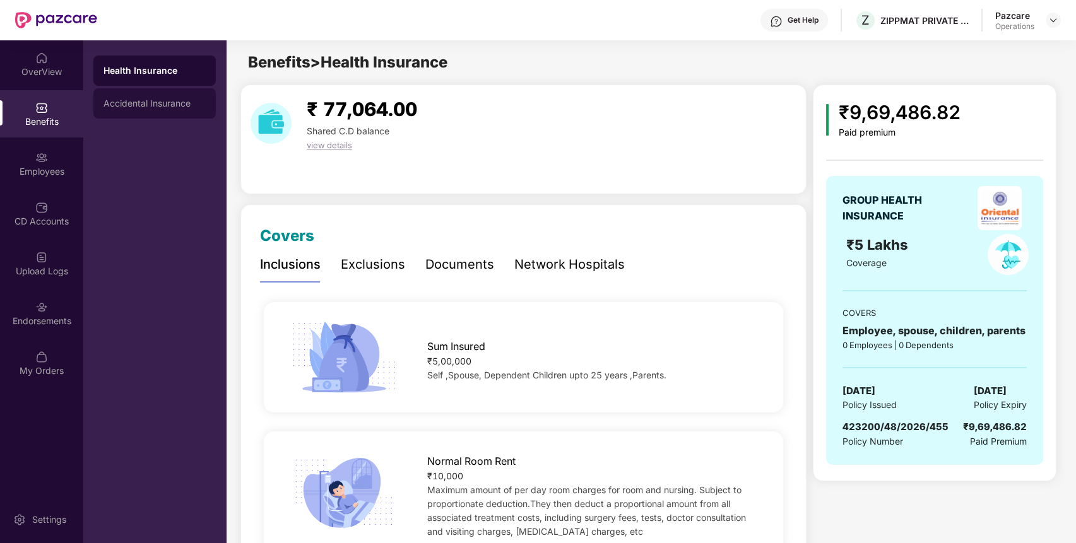
click at [151, 103] on div "Accidental Insurance" at bounding box center [154, 103] width 102 height 10
